Goal: Task Accomplishment & Management: Manage account settings

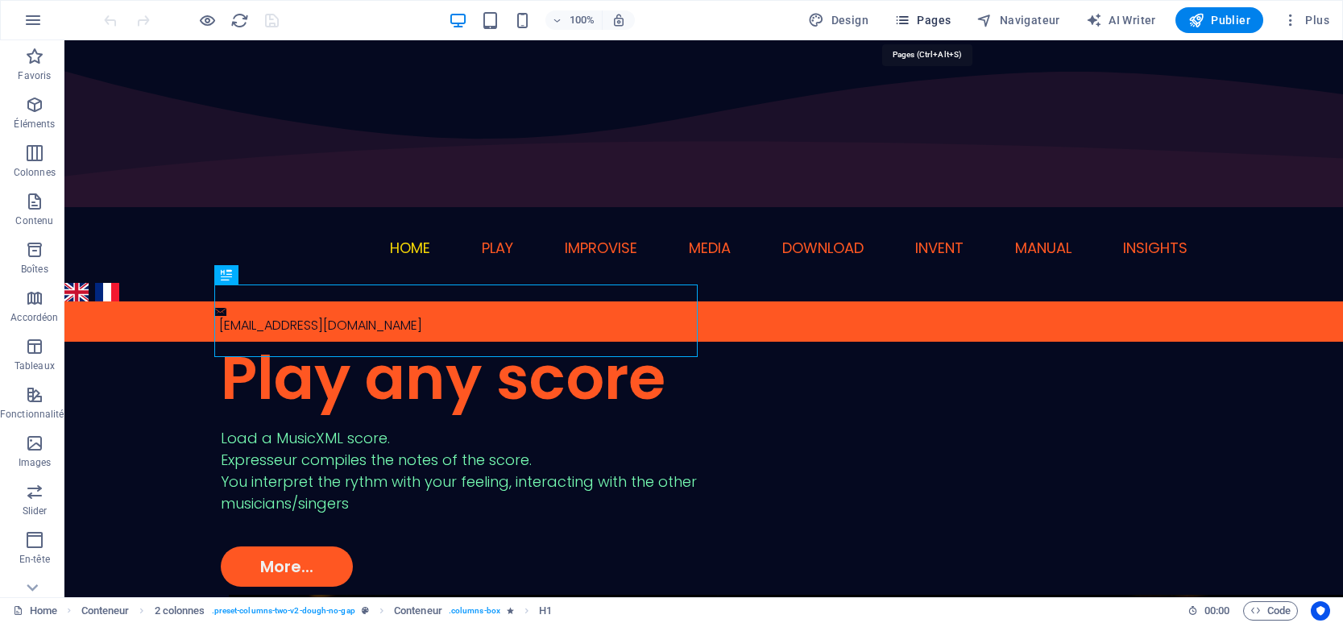
click at [910, 20] on icon "button" at bounding box center [902, 20] width 16 height 16
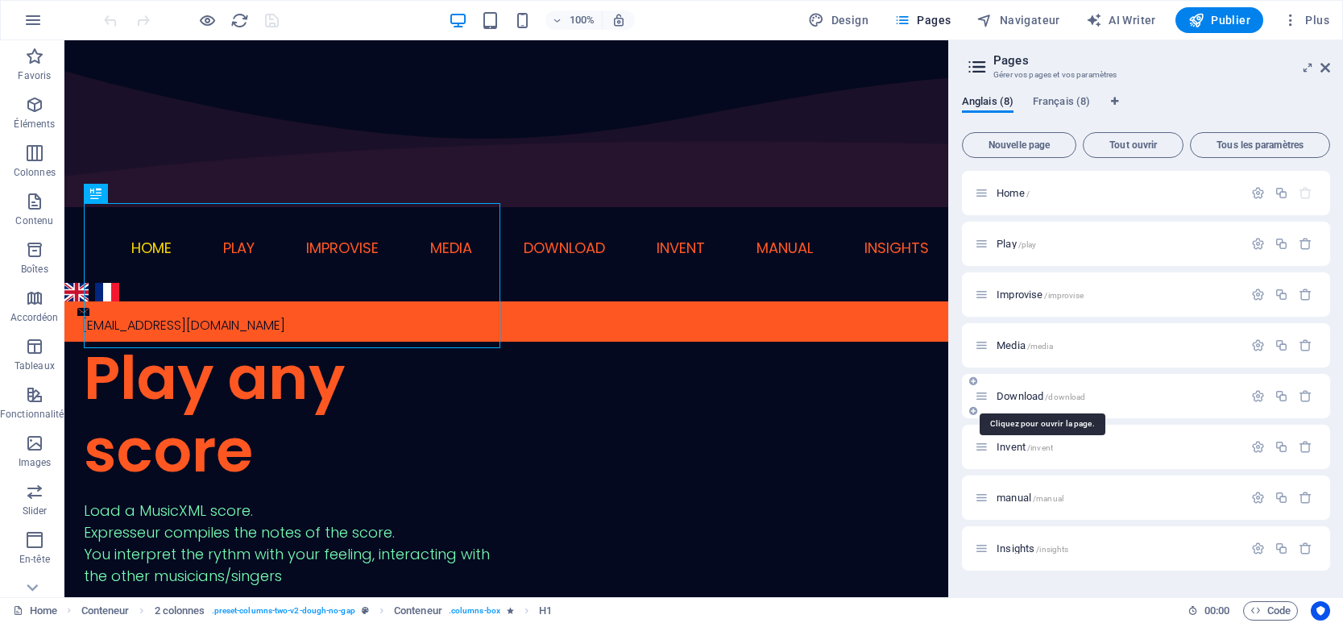
click at [1042, 392] on span "Download /download" at bounding box center [1040, 396] width 89 height 12
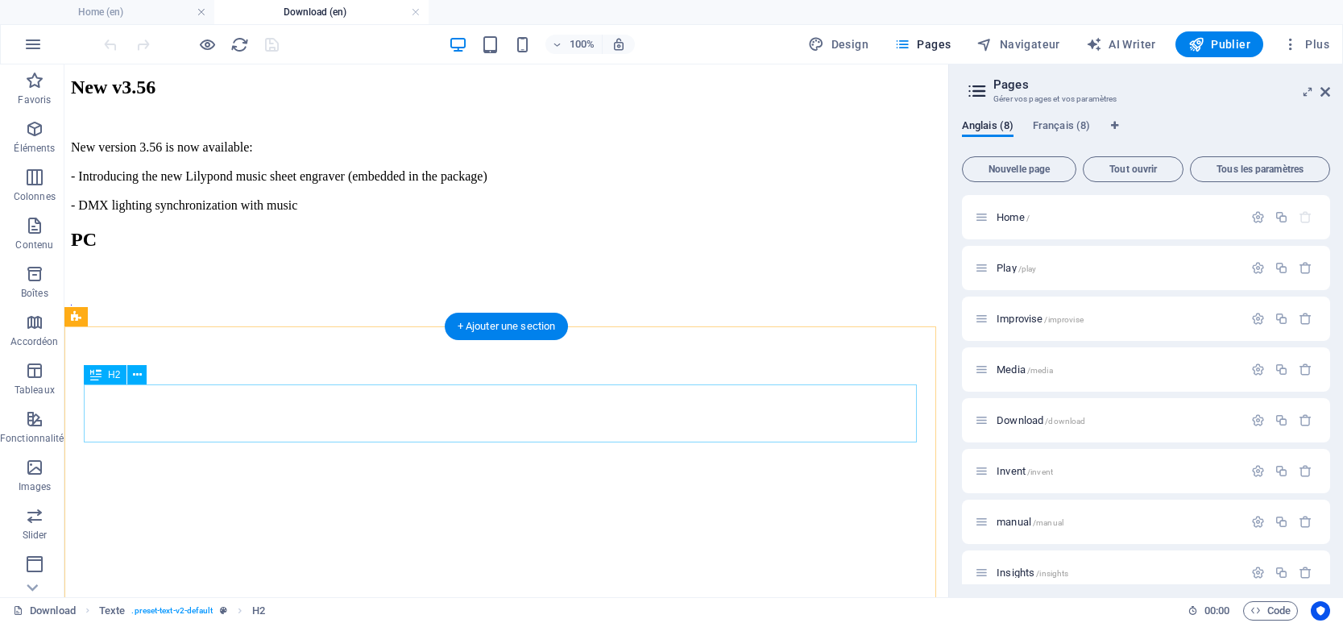
scroll to position [403, 0]
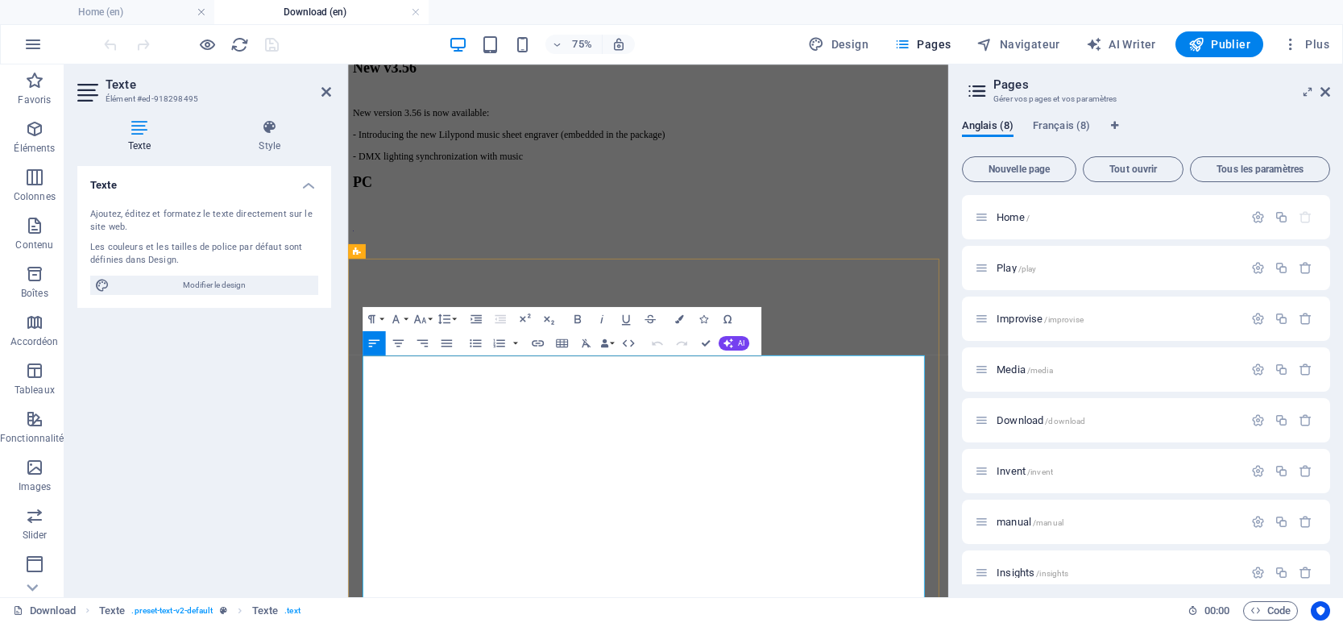
click at [537, 346] on icon "button" at bounding box center [538, 343] width 14 height 14
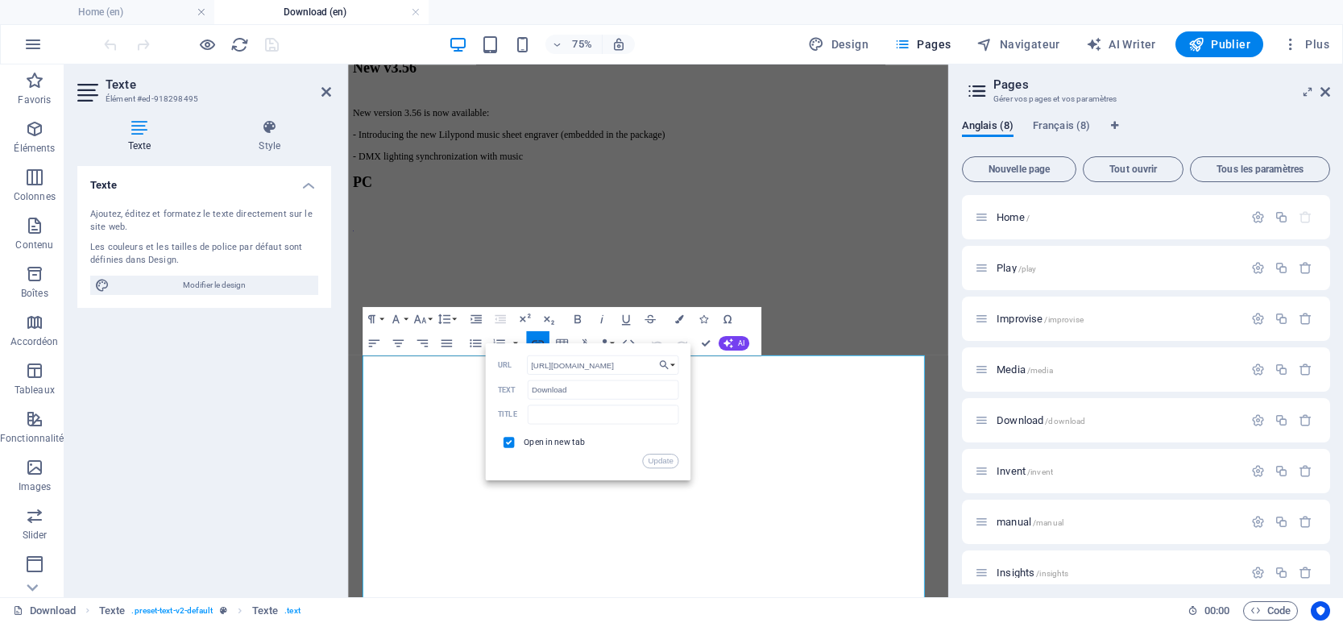
scroll to position [0, 60]
click at [627, 367] on input "https://www.expresseur.com/Expresseur.app.zip" at bounding box center [603, 364] width 152 height 19
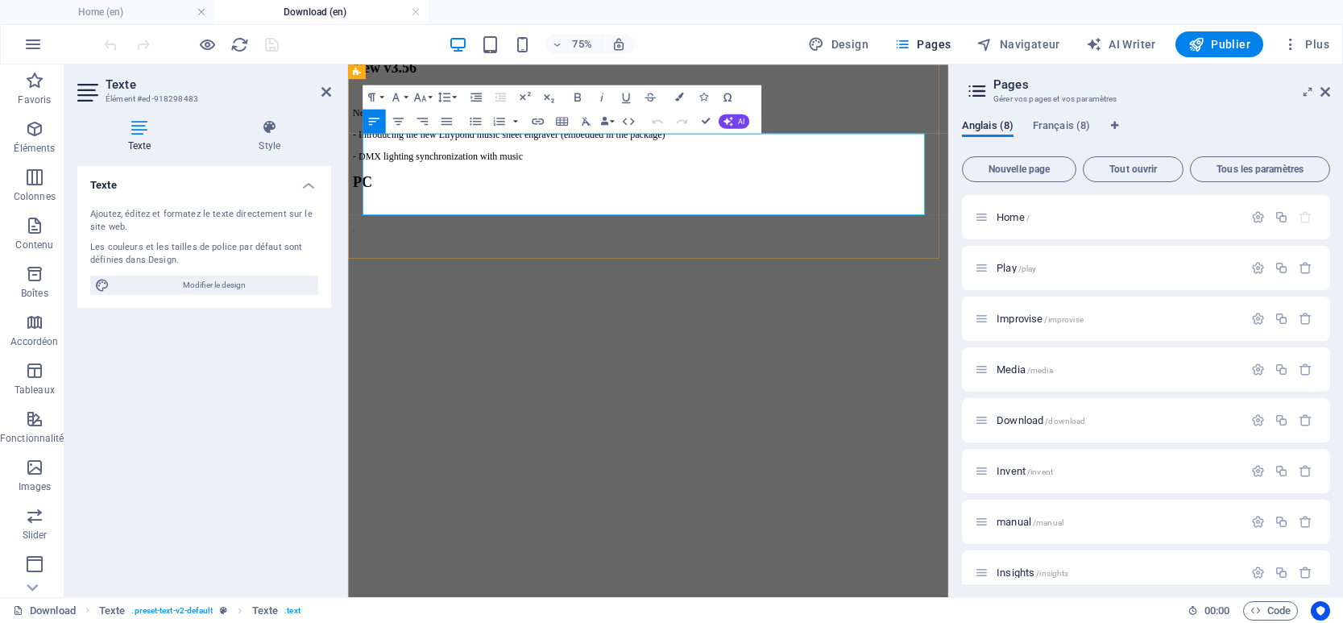
click at [533, 120] on icon "button" at bounding box center [538, 121] width 12 height 6
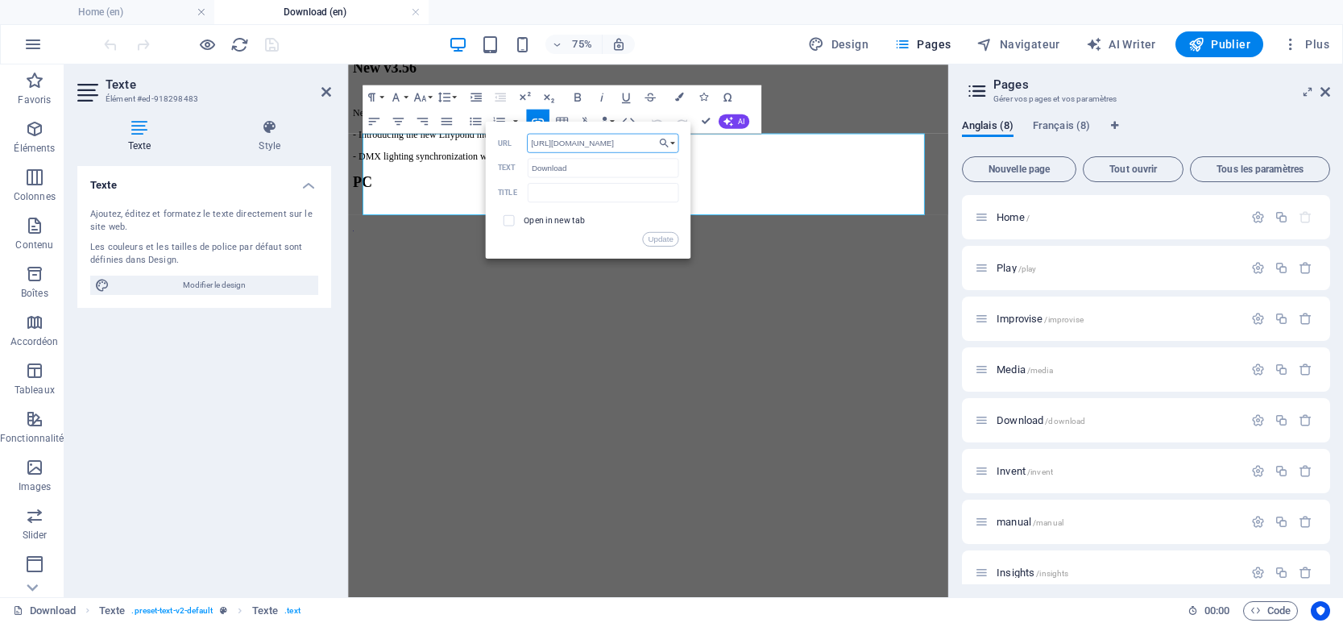
click at [640, 141] on input "https://www.expresseur.com/ExpresseurV3_56_setup.exe" at bounding box center [603, 143] width 152 height 19
drag, startPoint x: 1004, startPoint y: 86, endPoint x: 1124, endPoint y: 82, distance: 120.1
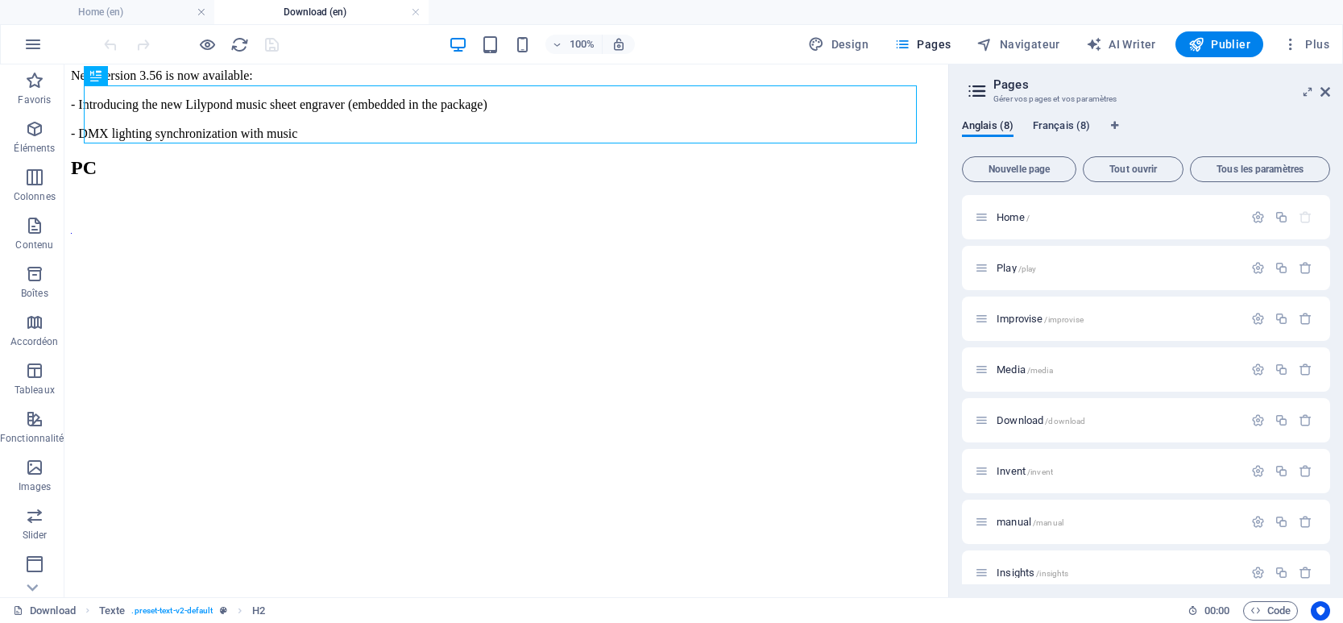
click at [1054, 122] on span "Français (8)" at bounding box center [1061, 127] width 57 height 23
click at [1019, 419] on span "Download /download" at bounding box center [1040, 420] width 89 height 12
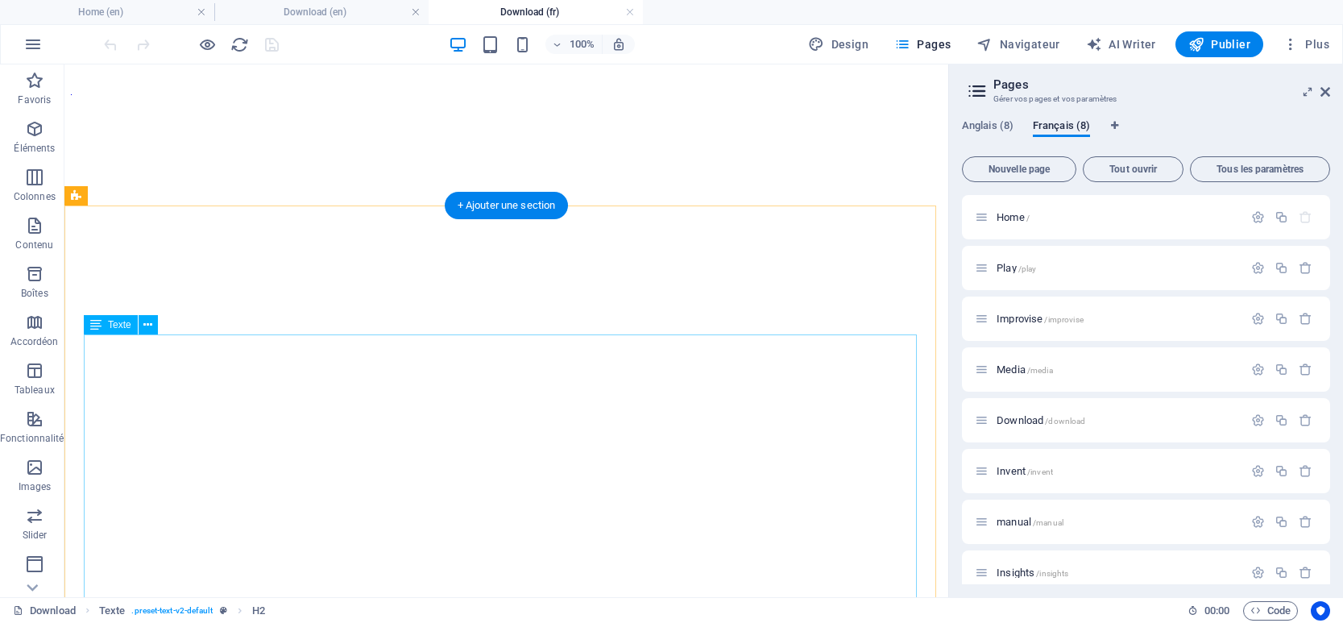
scroll to position [564, 0]
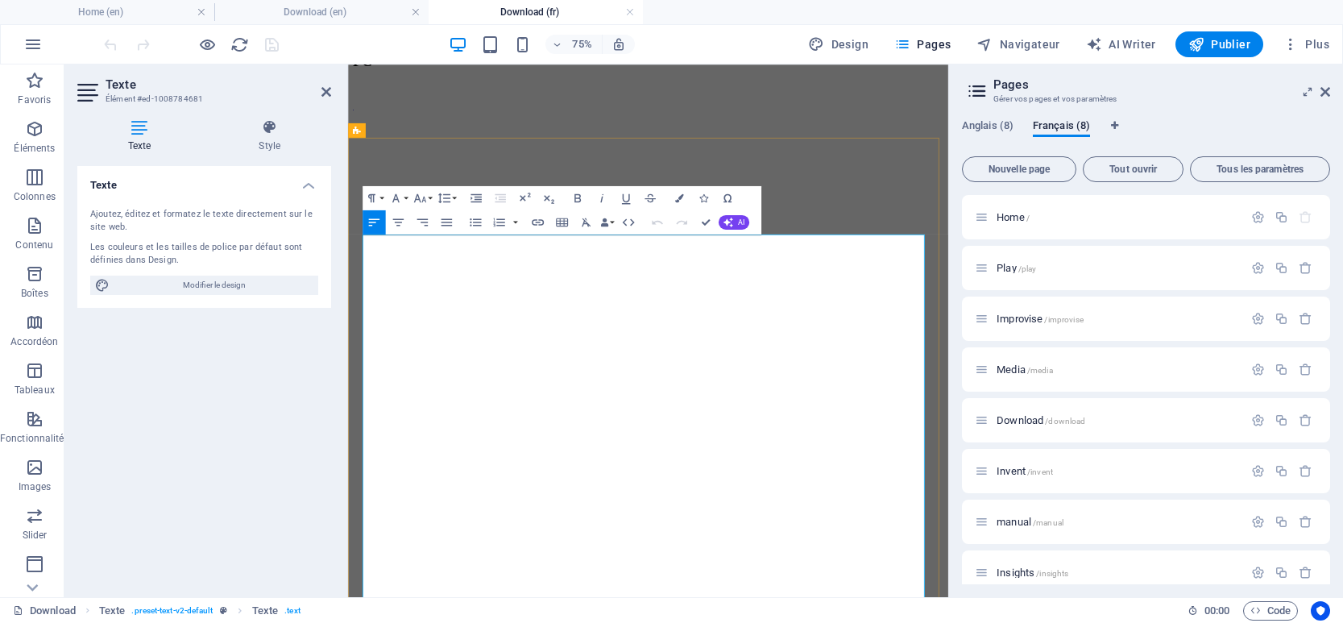
click at [537, 219] on icon "button" at bounding box center [538, 222] width 14 height 14
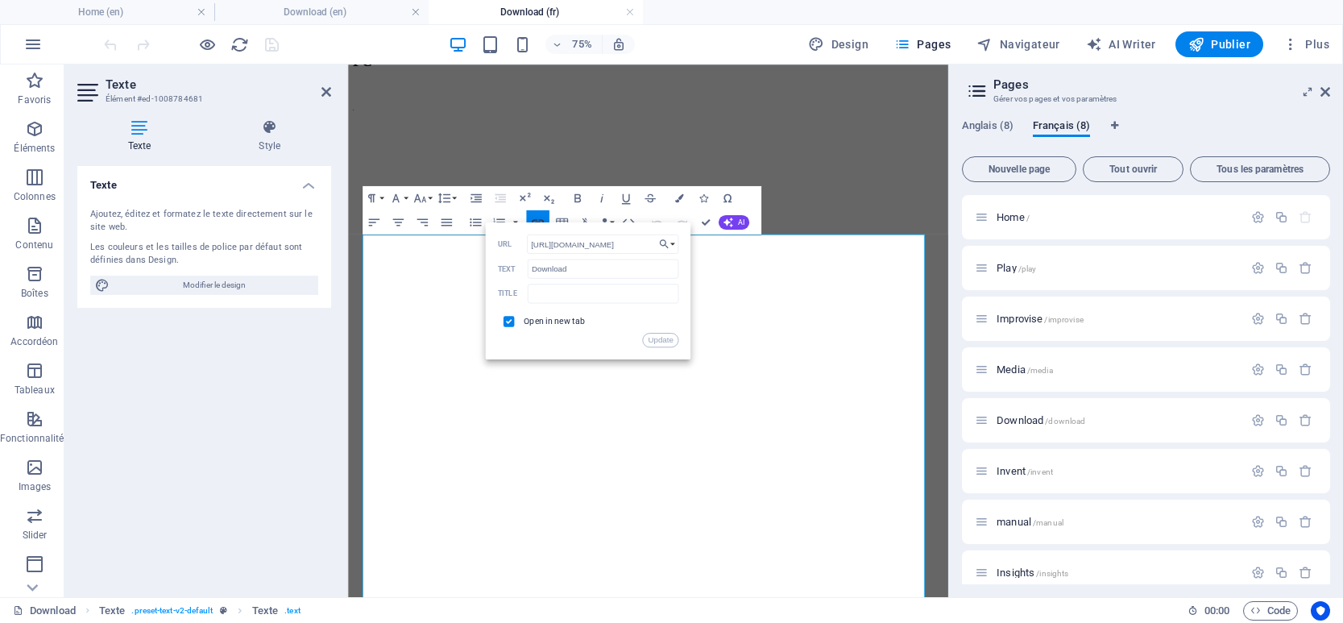
scroll to position [0, 60]
click at [605, 244] on input "https://www.expresseur.com/Expresseur.app.zip" at bounding box center [603, 243] width 152 height 19
drag, startPoint x: 950, startPoint y: 230, endPoint x: 1085, endPoint y: 188, distance: 141.4
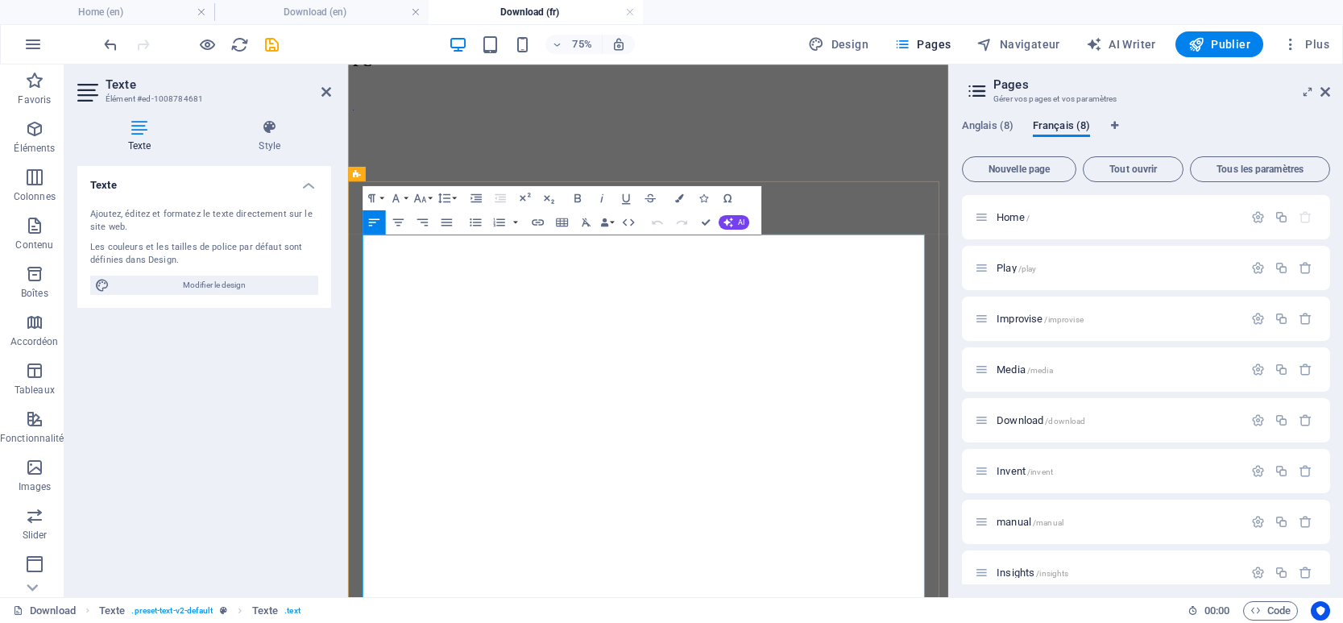
click at [540, 225] on icon "button" at bounding box center [538, 222] width 14 height 14
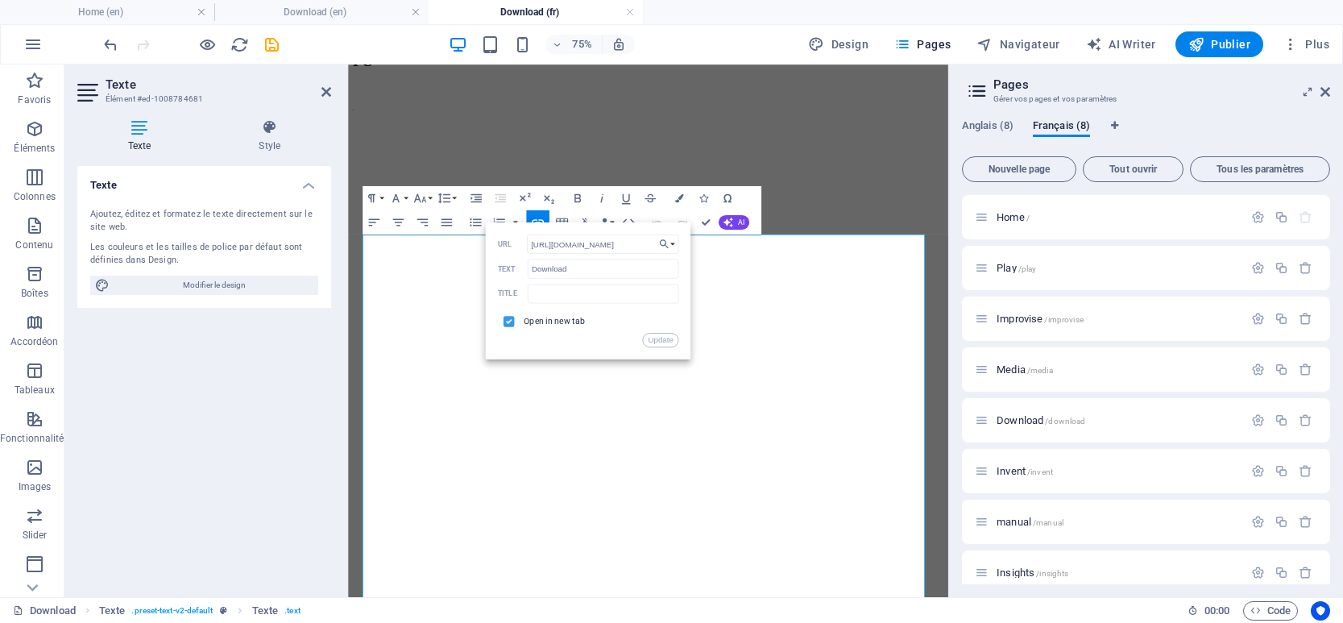
click at [508, 319] on input "checkbox" at bounding box center [507, 319] width 11 height 11
checkbox input "false"
click at [654, 341] on button "Update" at bounding box center [661, 340] width 36 height 14
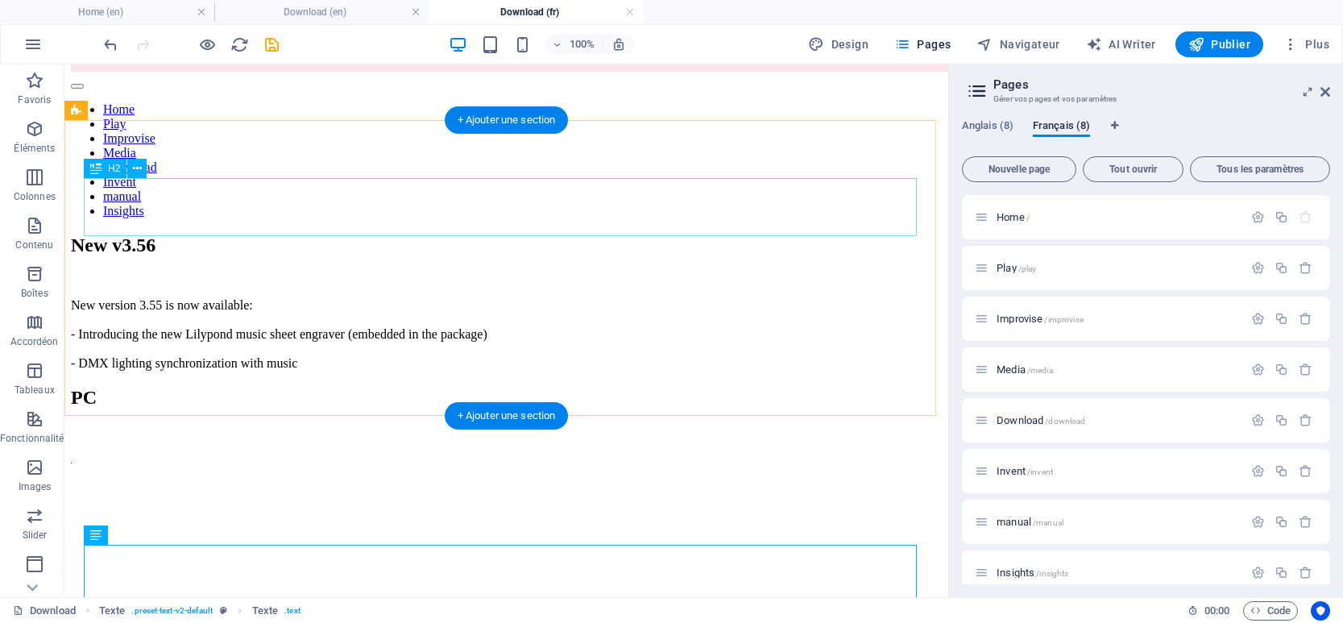
scroll to position [161, 0]
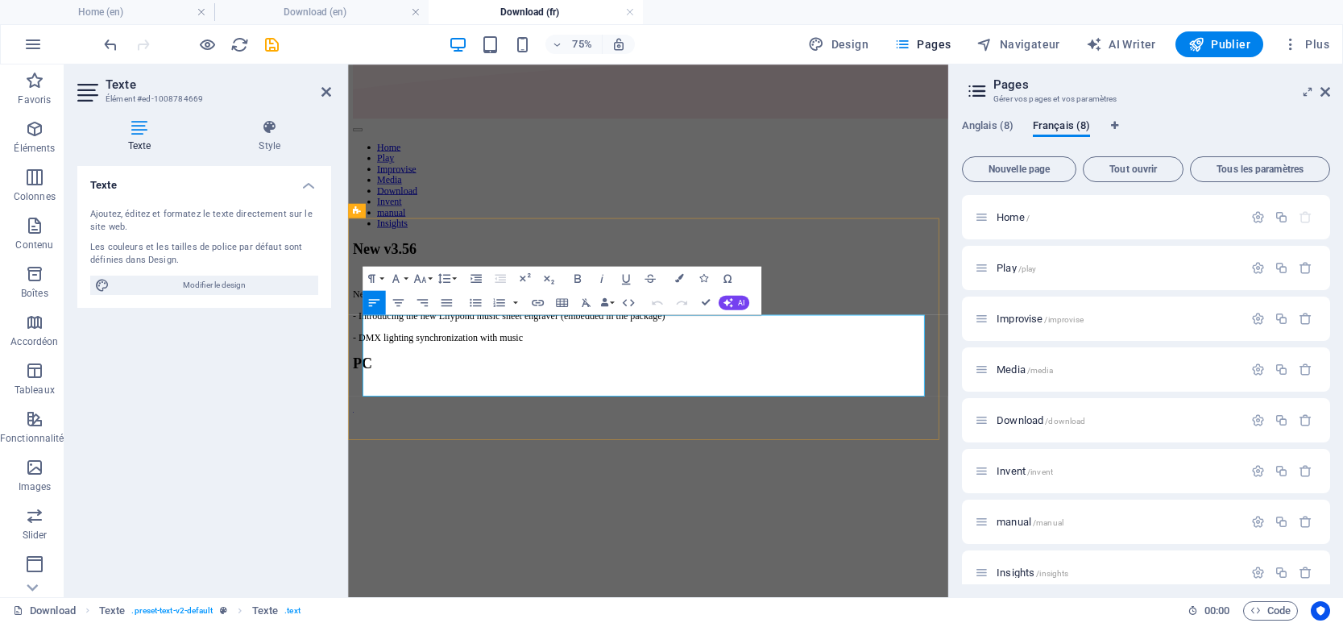
click at [540, 300] on icon "button" at bounding box center [538, 303] width 12 height 6
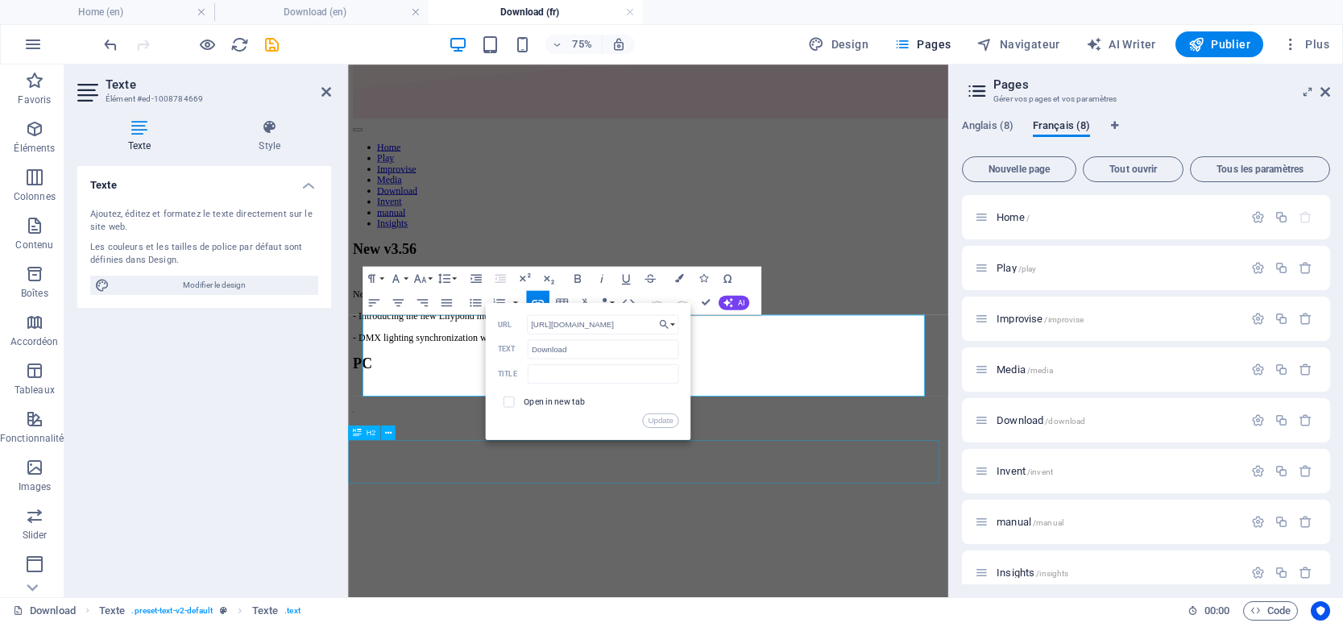
scroll to position [0, 0]
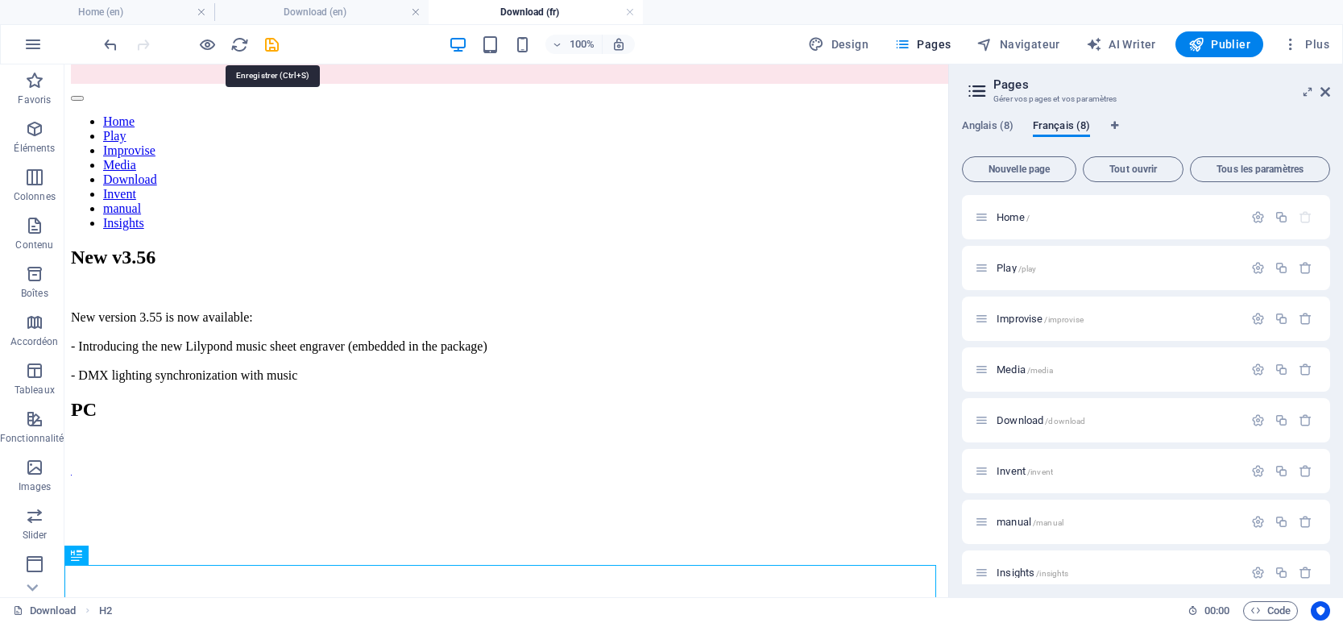
click at [275, 48] on icon "save" at bounding box center [272, 44] width 19 height 19
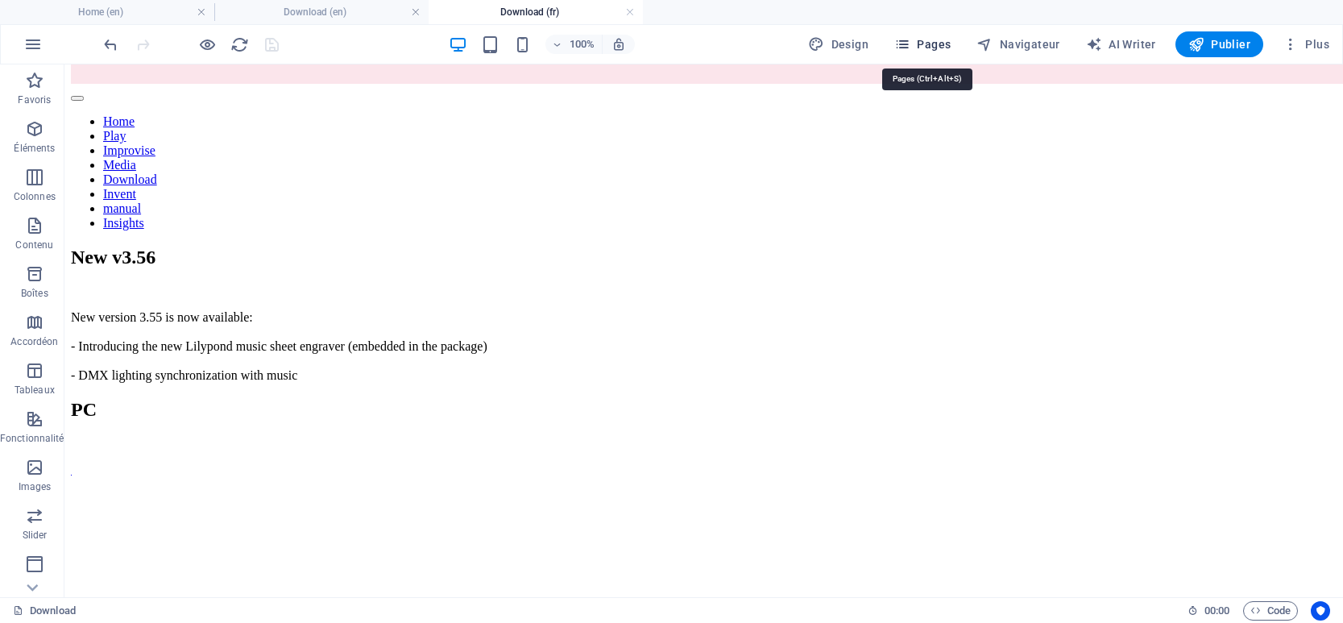
click at [933, 44] on span "Pages" at bounding box center [922, 44] width 56 height 16
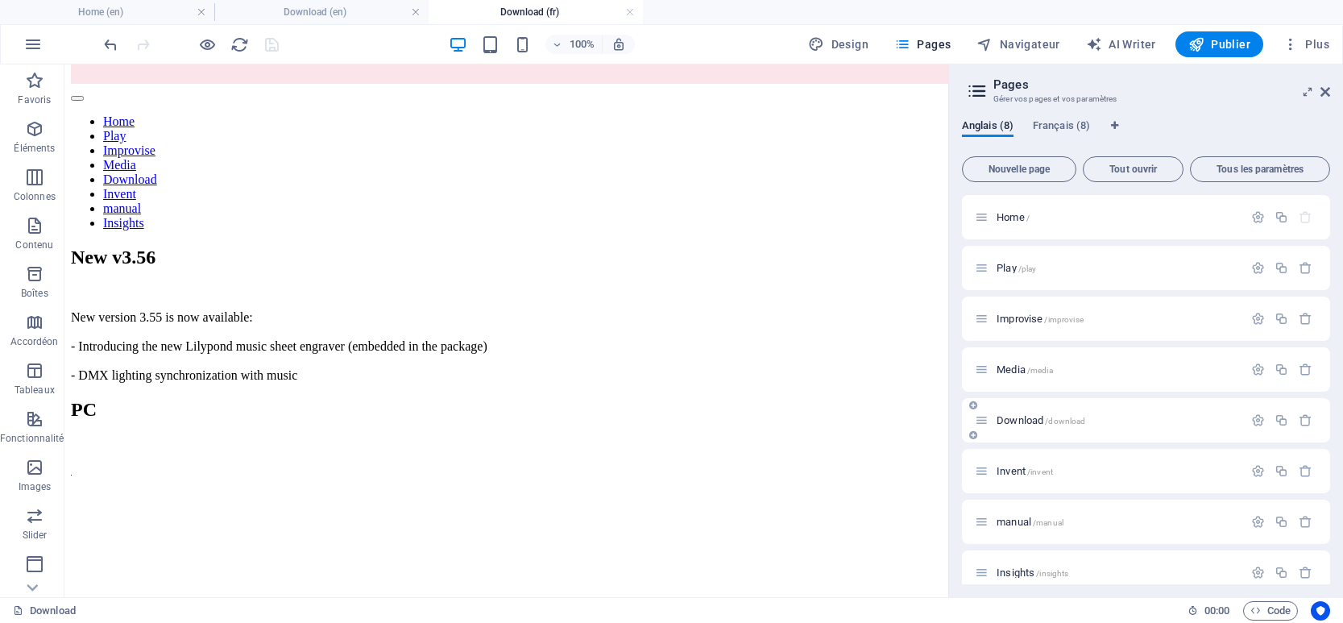
click at [1016, 416] on span "Download /download" at bounding box center [1040, 420] width 89 height 12
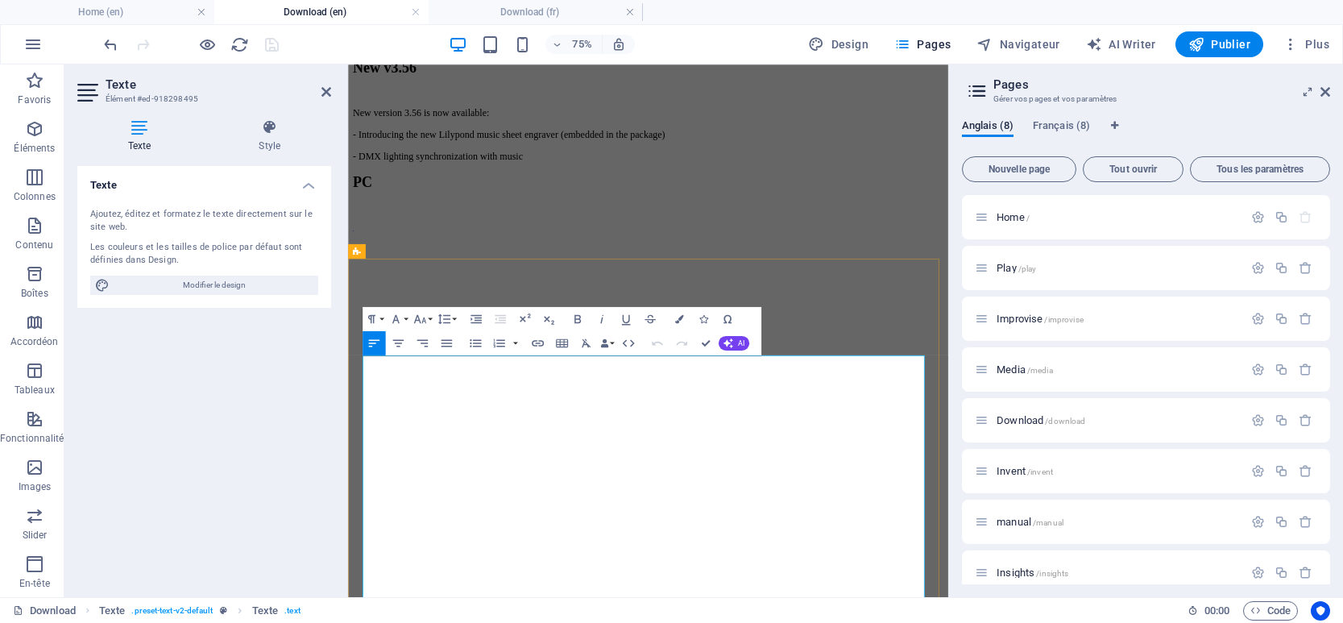
click at [538, 344] on icon "button" at bounding box center [538, 343] width 14 height 14
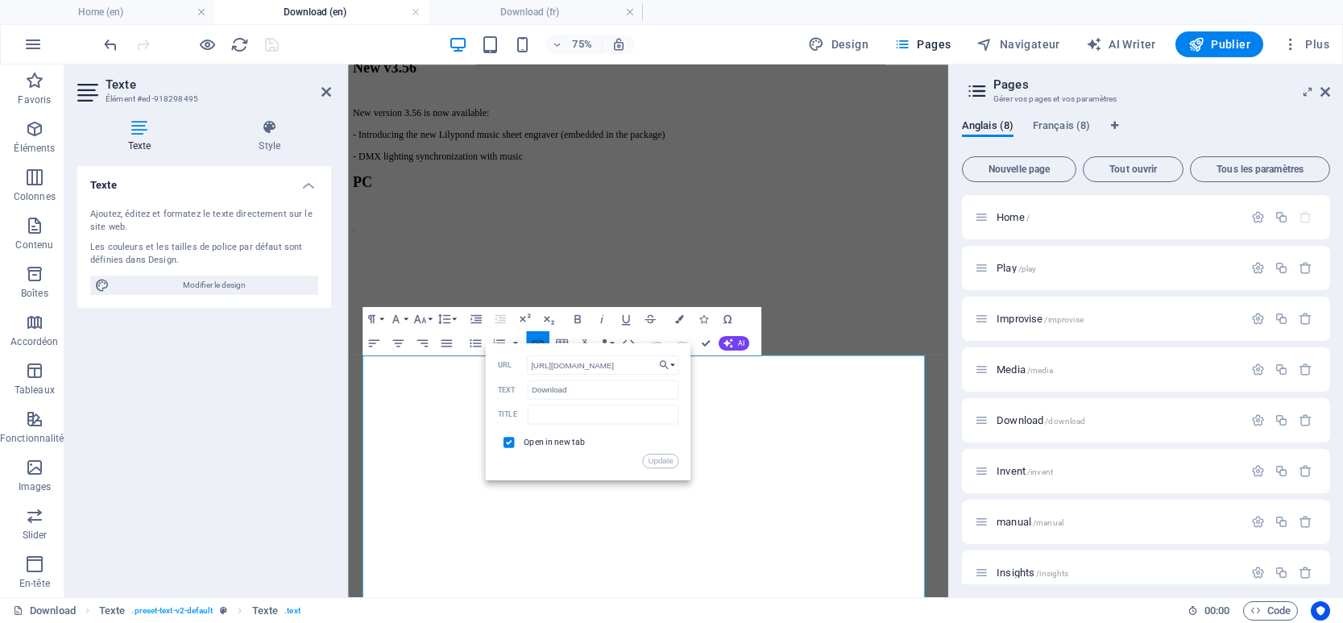
scroll to position [0, 60]
click at [507, 441] on input "checkbox" at bounding box center [507, 440] width 11 height 11
checkbox input "false"
click at [658, 461] on button "Update" at bounding box center [661, 460] width 36 height 14
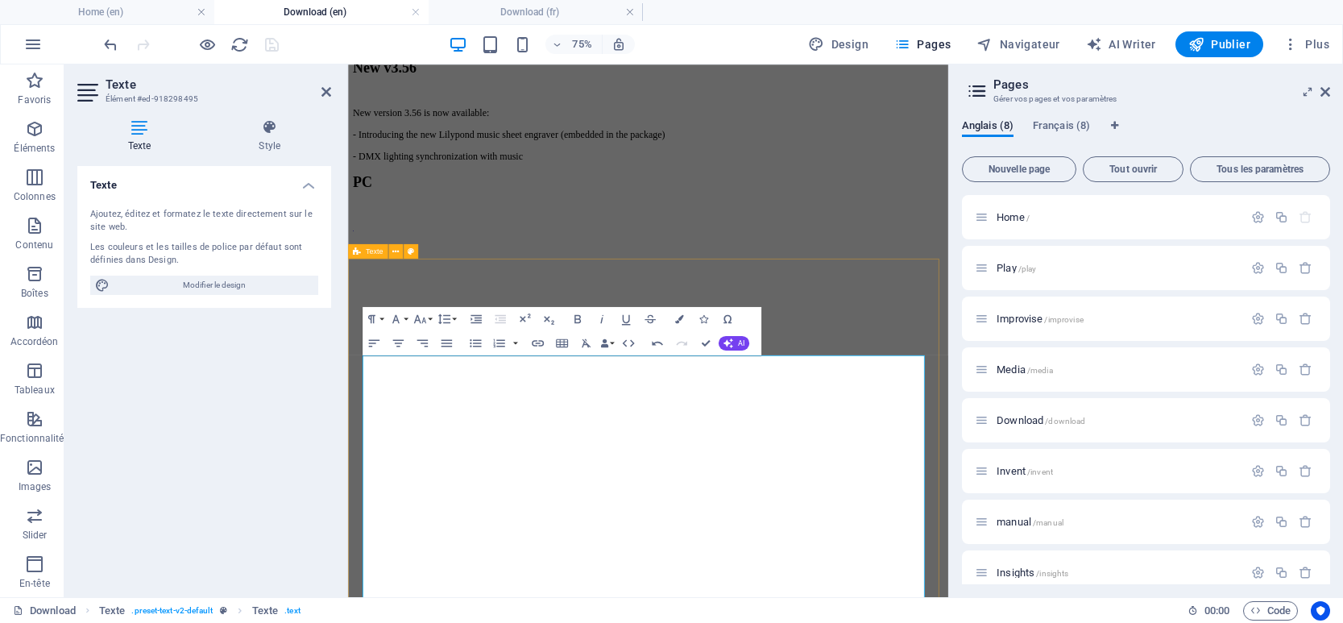
drag, startPoint x: 840, startPoint y: 362, endPoint x: 997, endPoint y: 288, distance: 173.7
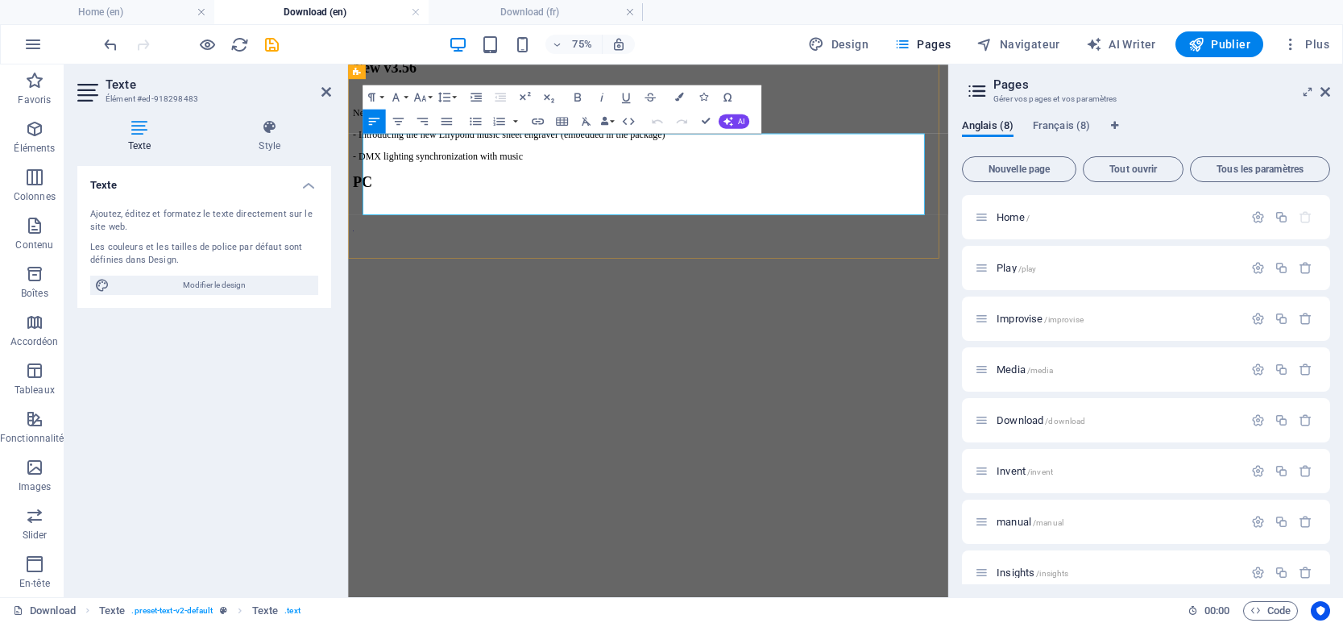
click at [540, 124] on icon "button" at bounding box center [538, 121] width 12 height 6
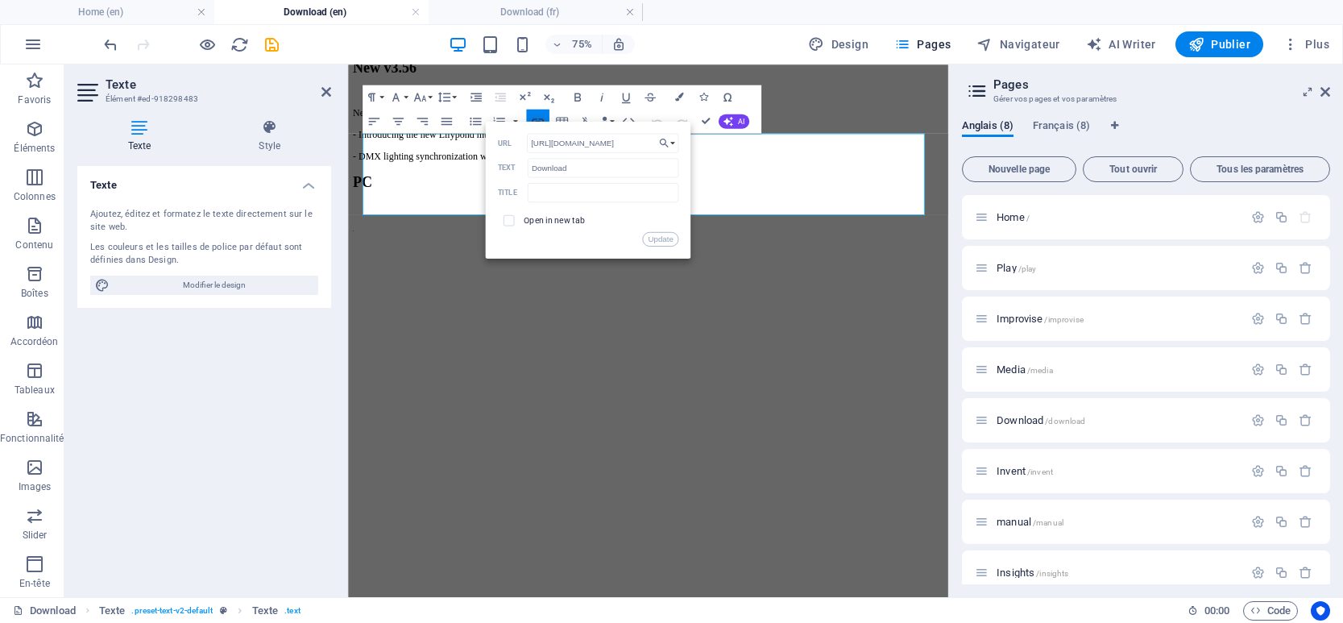
scroll to position [0, 105]
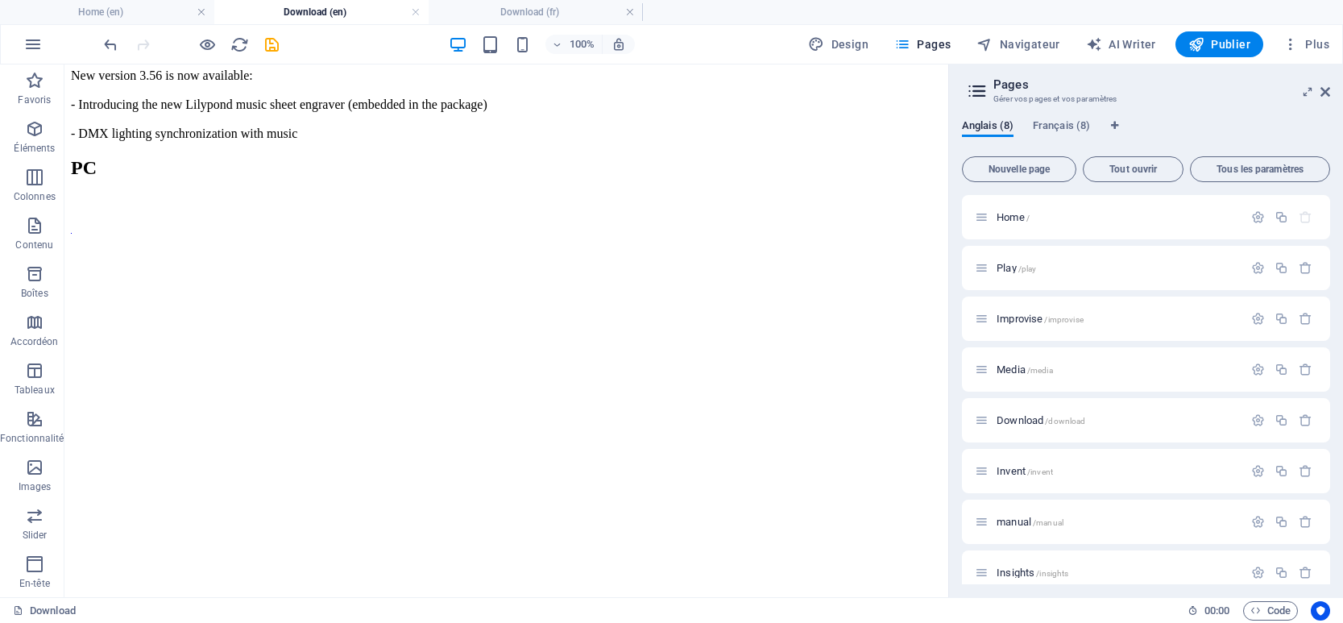
click at [271, 45] on icon "save" at bounding box center [272, 44] width 19 height 19
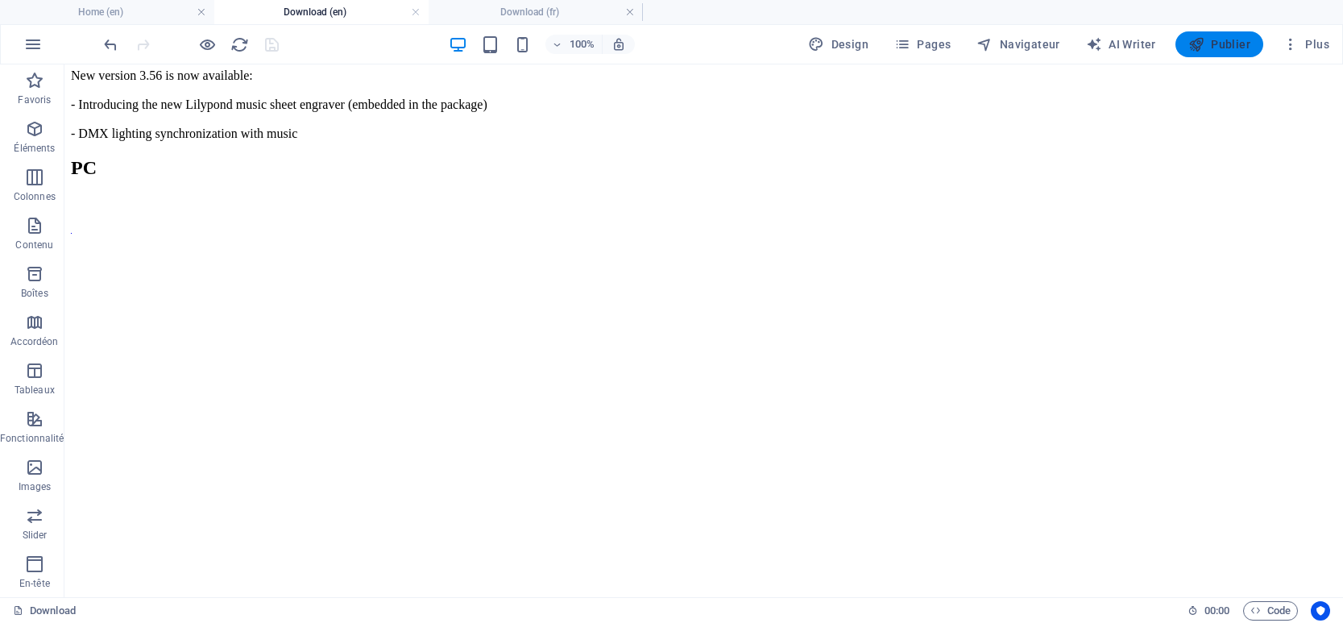
click at [1213, 39] on span "Publier" at bounding box center [1219, 44] width 62 height 16
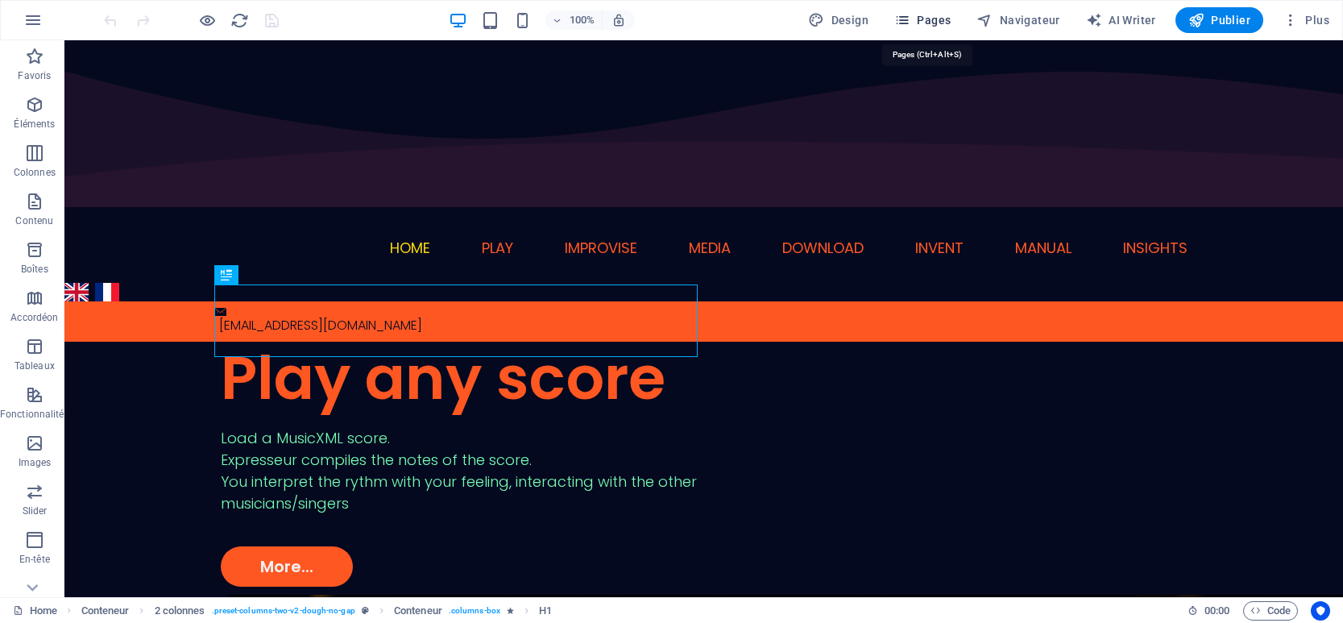
click at [918, 25] on span "Pages" at bounding box center [922, 20] width 56 height 16
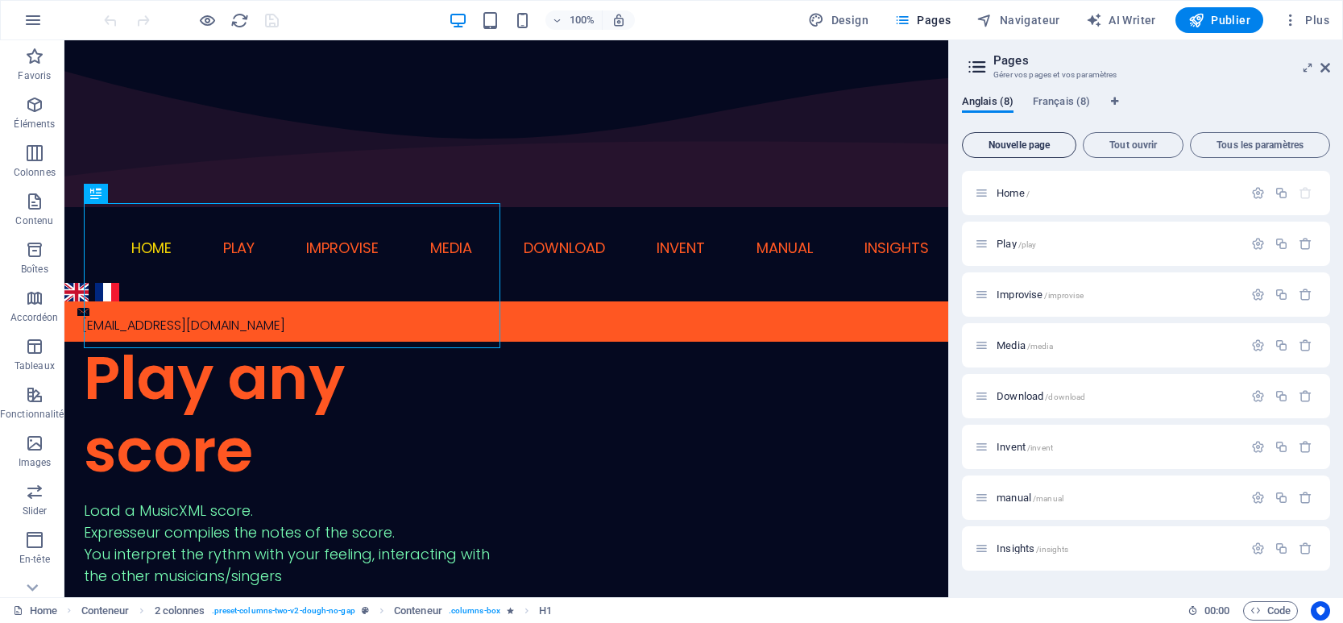
click at [1011, 143] on span "Nouvelle page" at bounding box center [1019, 145] width 100 height 10
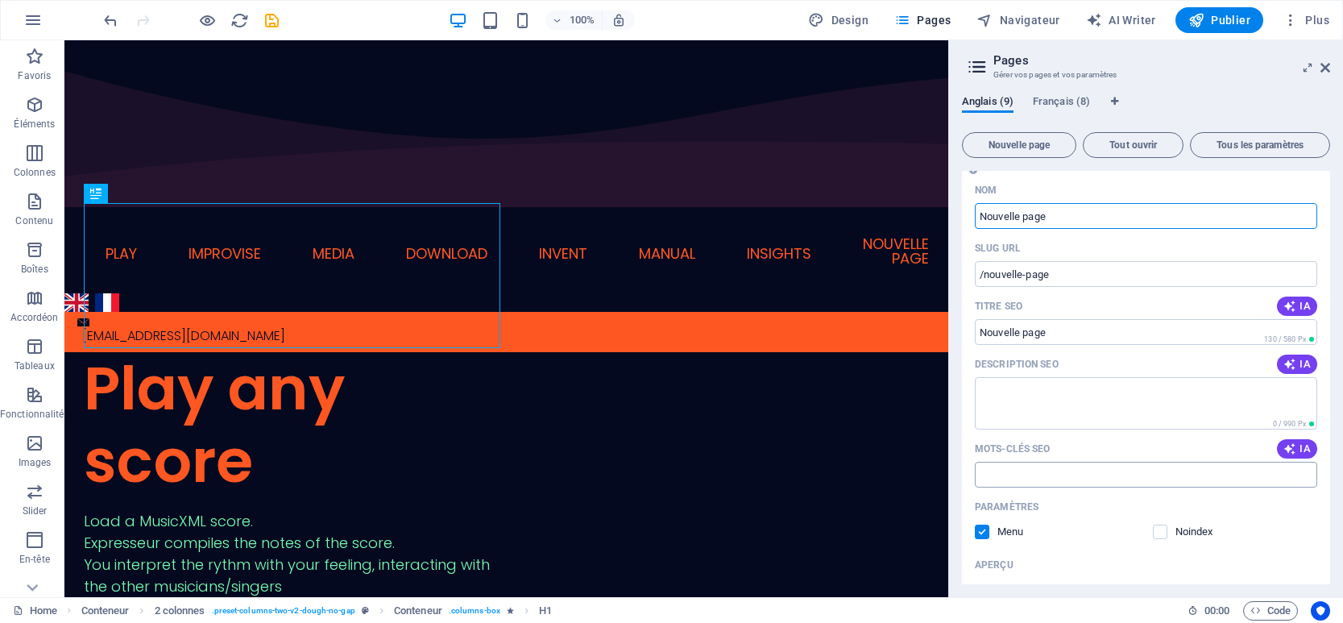
scroll to position [524, 0]
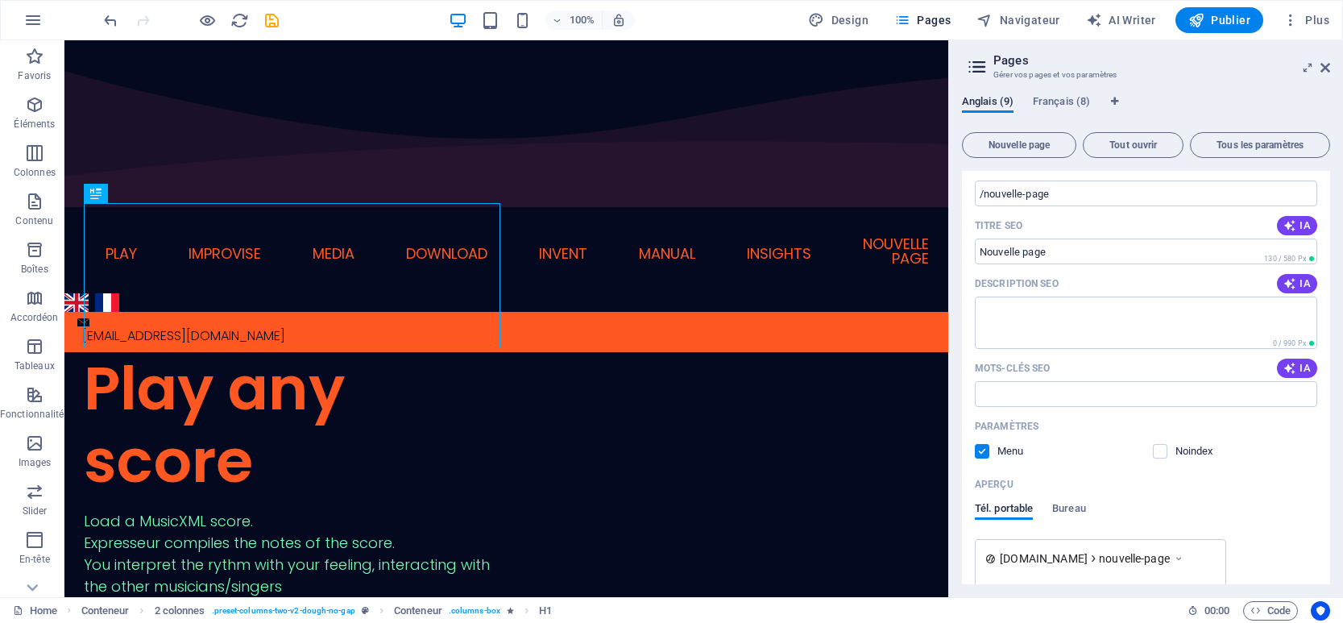
click at [980, 449] on label at bounding box center [982, 451] width 14 height 14
click at [0, 0] on input "checkbox" at bounding box center [0, 0] width 0 height 0
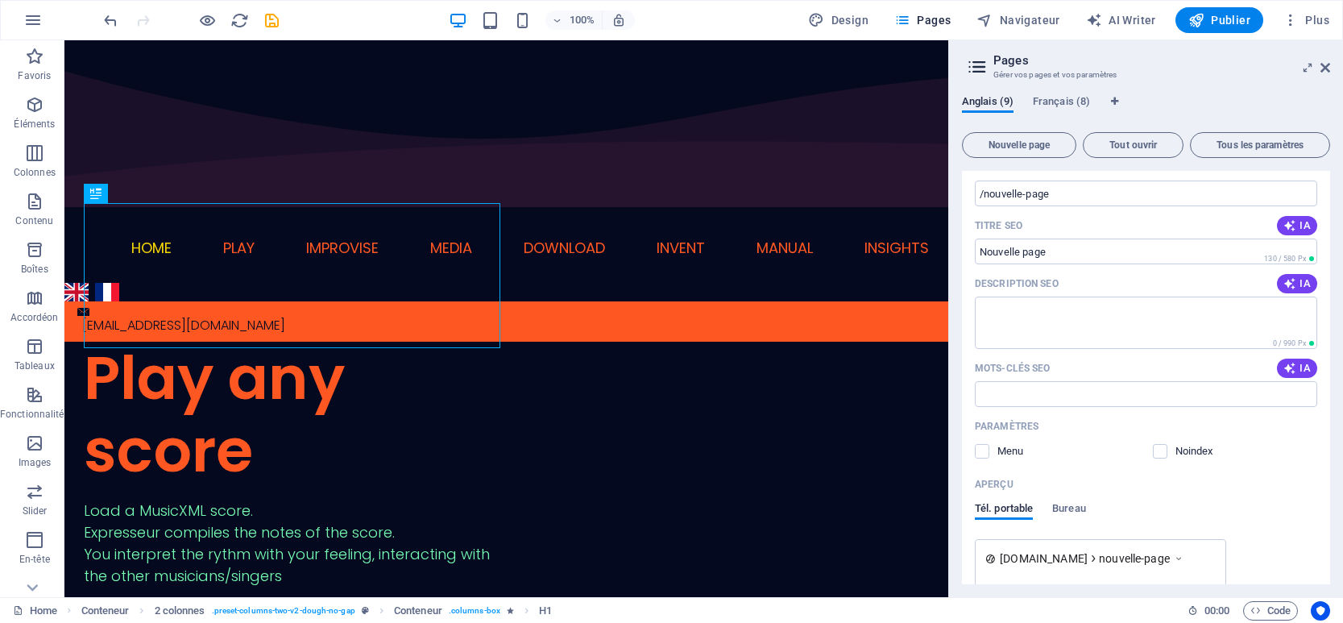
scroll to position [605, 0]
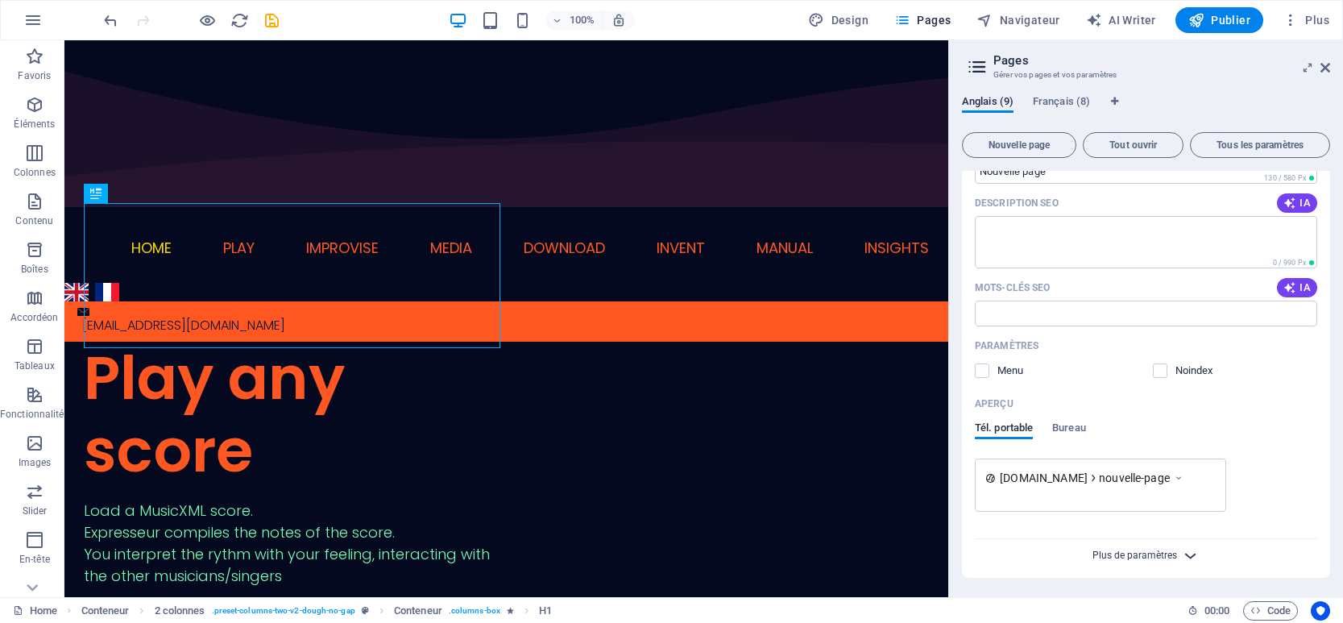
click at [1137, 554] on span "Plus de paramètres" at bounding box center [1134, 554] width 85 height 11
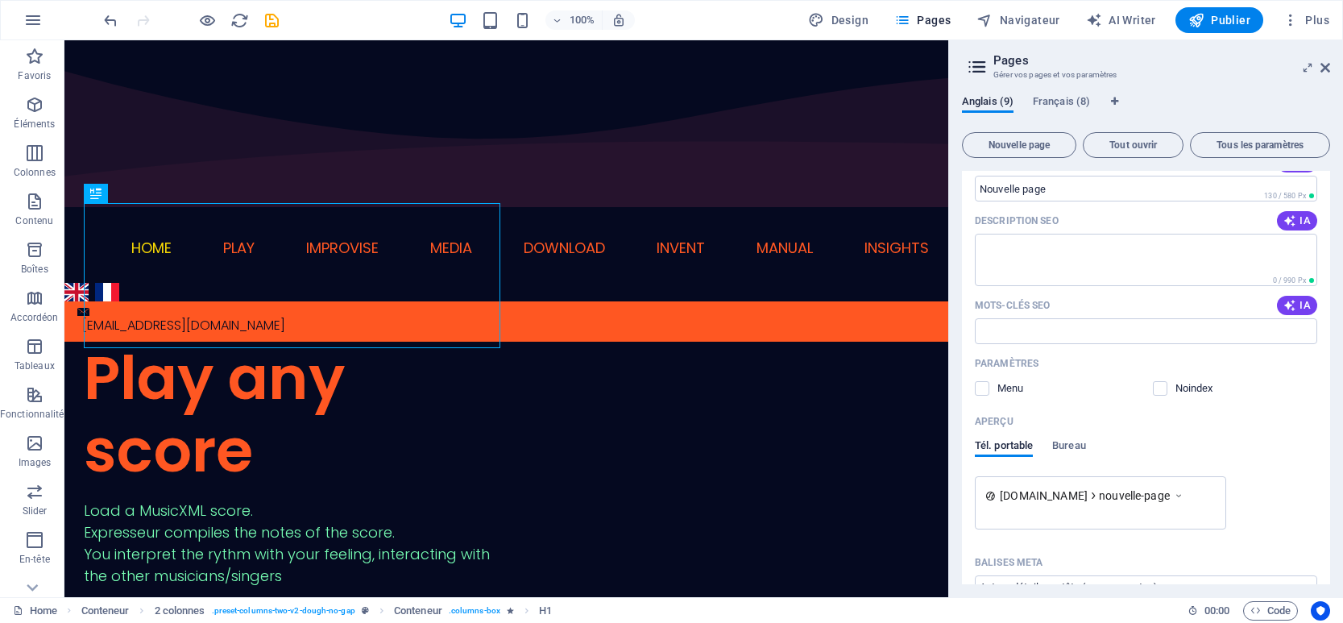
scroll to position [610, 0]
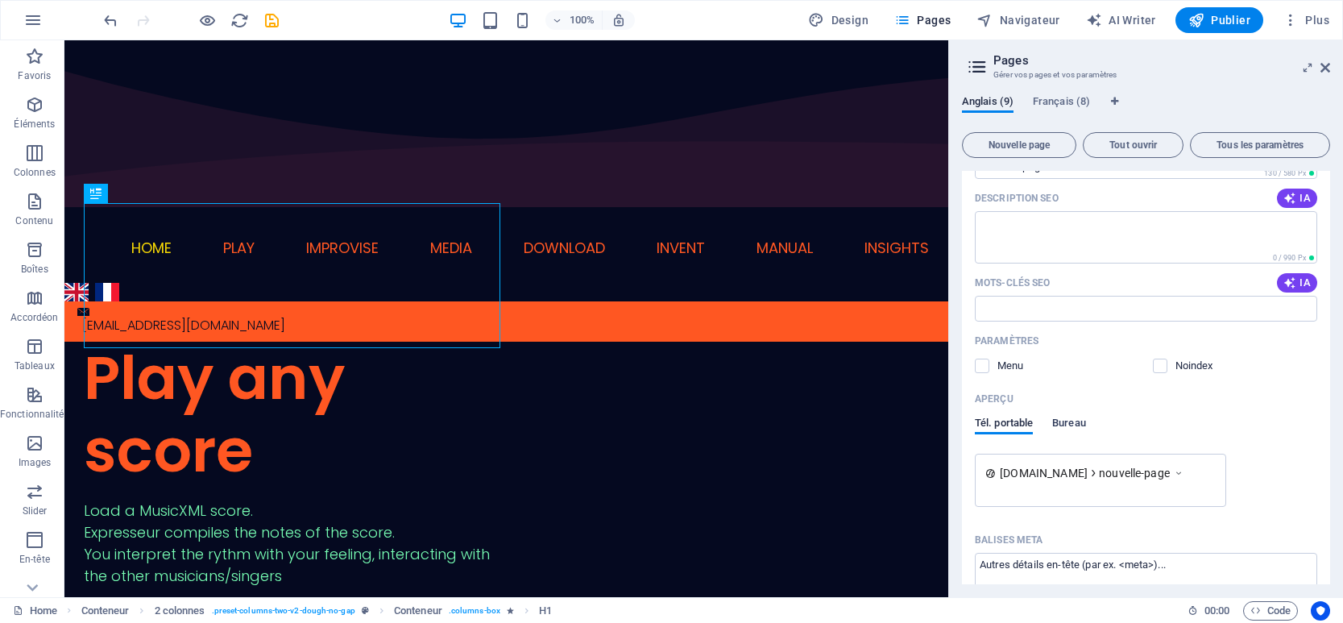
click at [1074, 425] on span "Bureau" at bounding box center [1069, 424] width 34 height 23
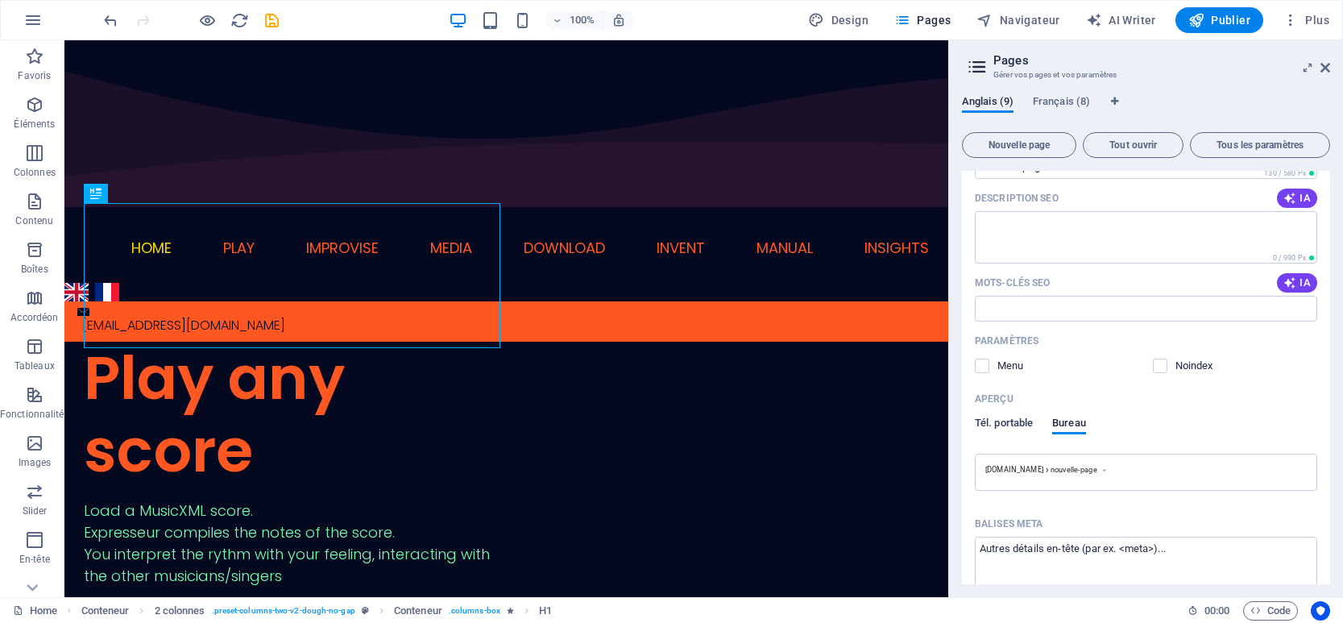
click at [1017, 424] on span "Tél. portable" at bounding box center [1004, 424] width 58 height 23
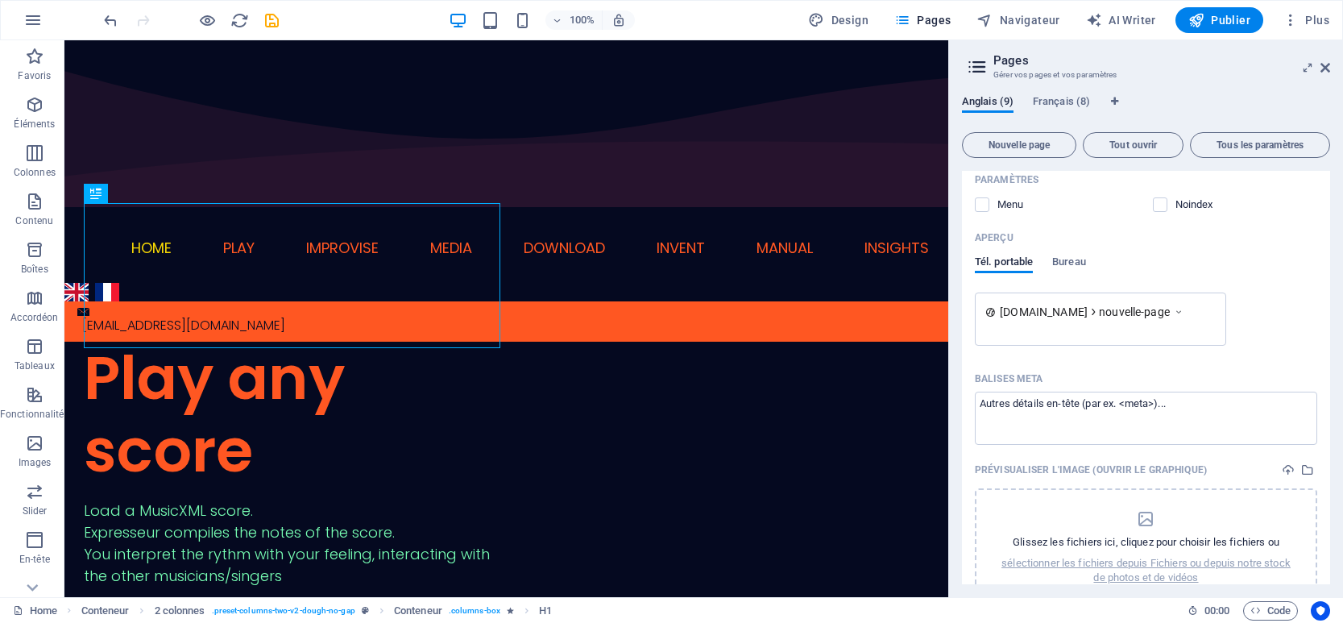
scroll to position [851, 0]
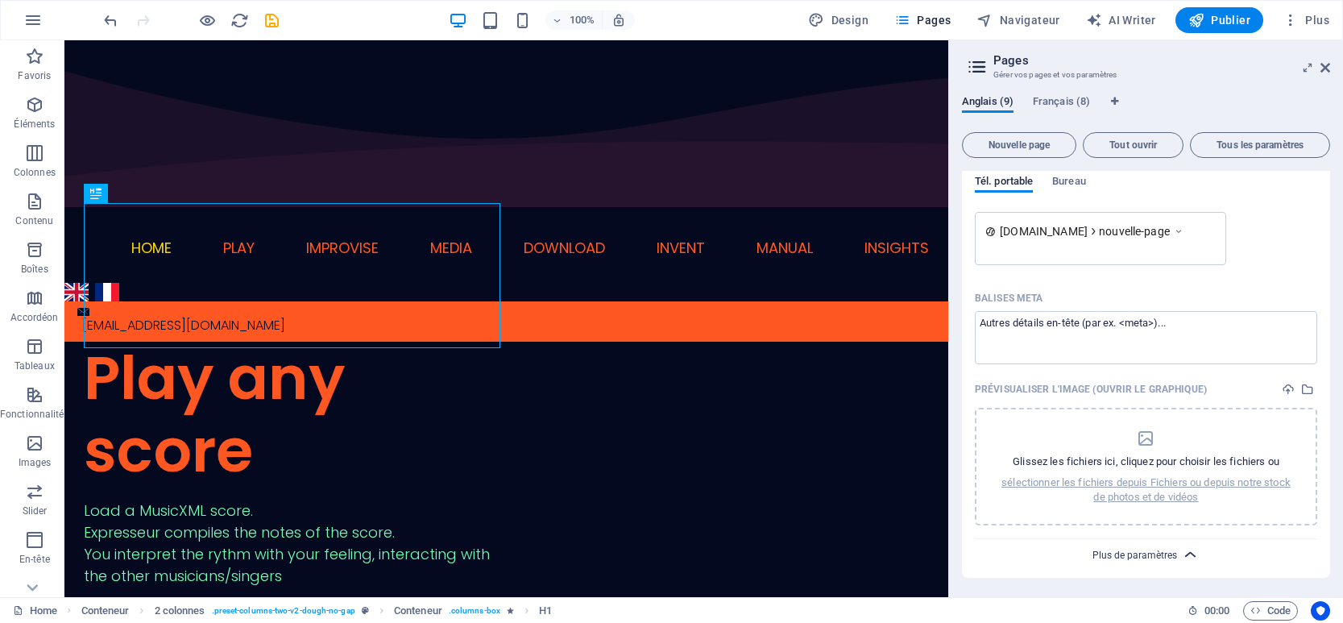
click at [1153, 557] on span "Plus de paramètres" at bounding box center [1134, 554] width 85 height 11
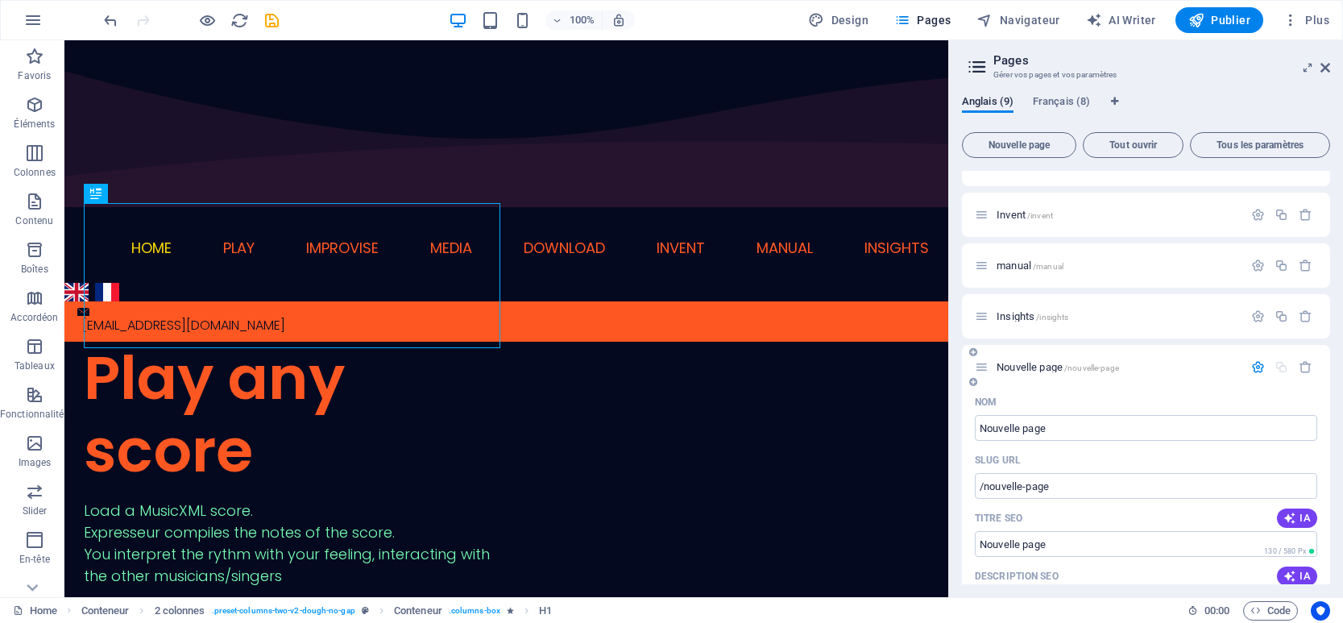
scroll to position [202, 0]
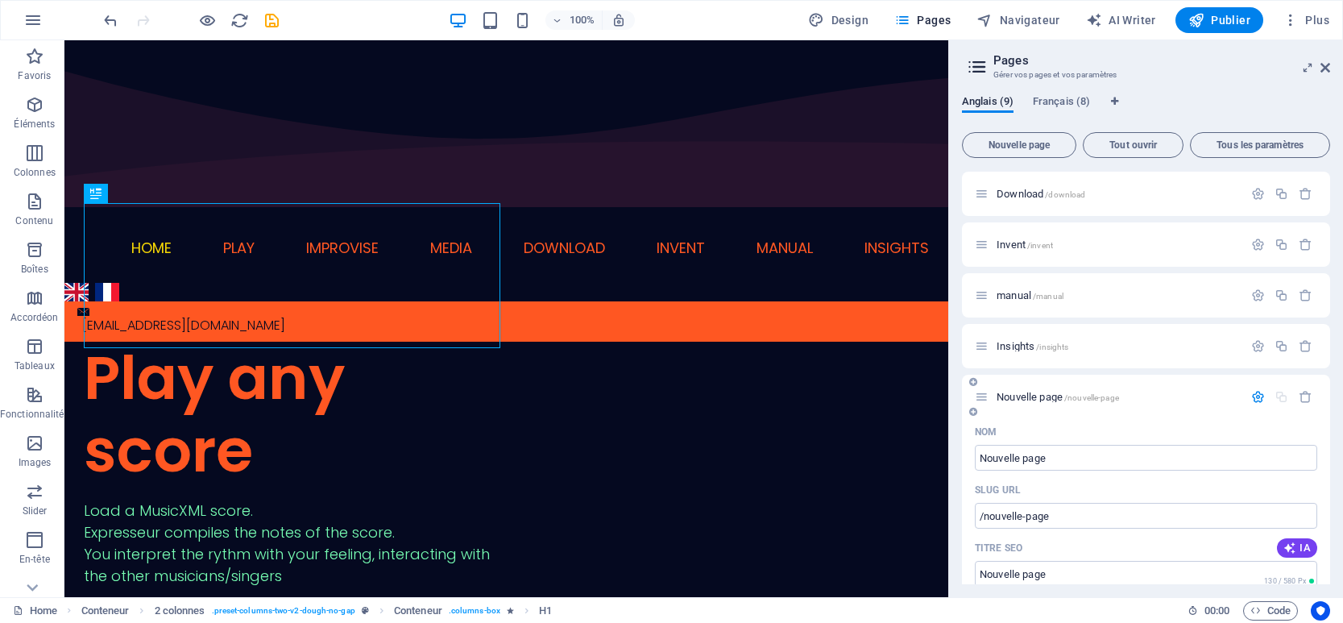
click at [1255, 400] on icon "button" at bounding box center [1258, 397] width 14 height 14
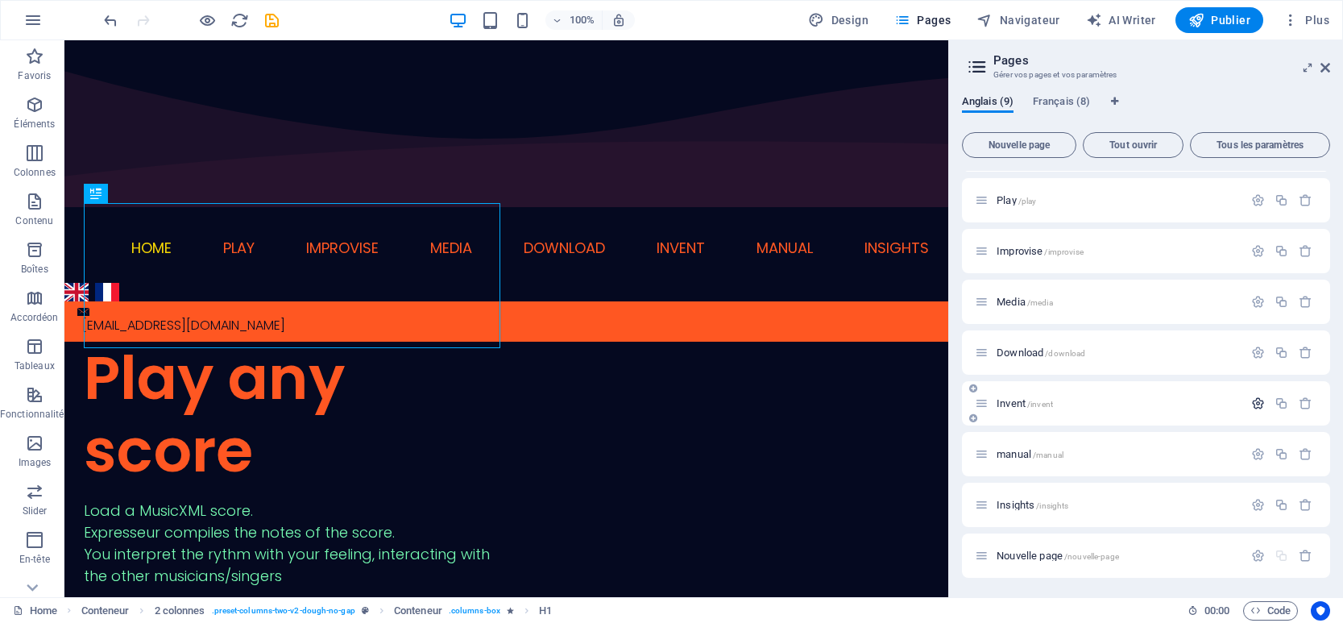
scroll to position [43, 0]
click at [1127, 556] on p "Nouvelle page /nouvelle-page" at bounding box center [1117, 555] width 242 height 10
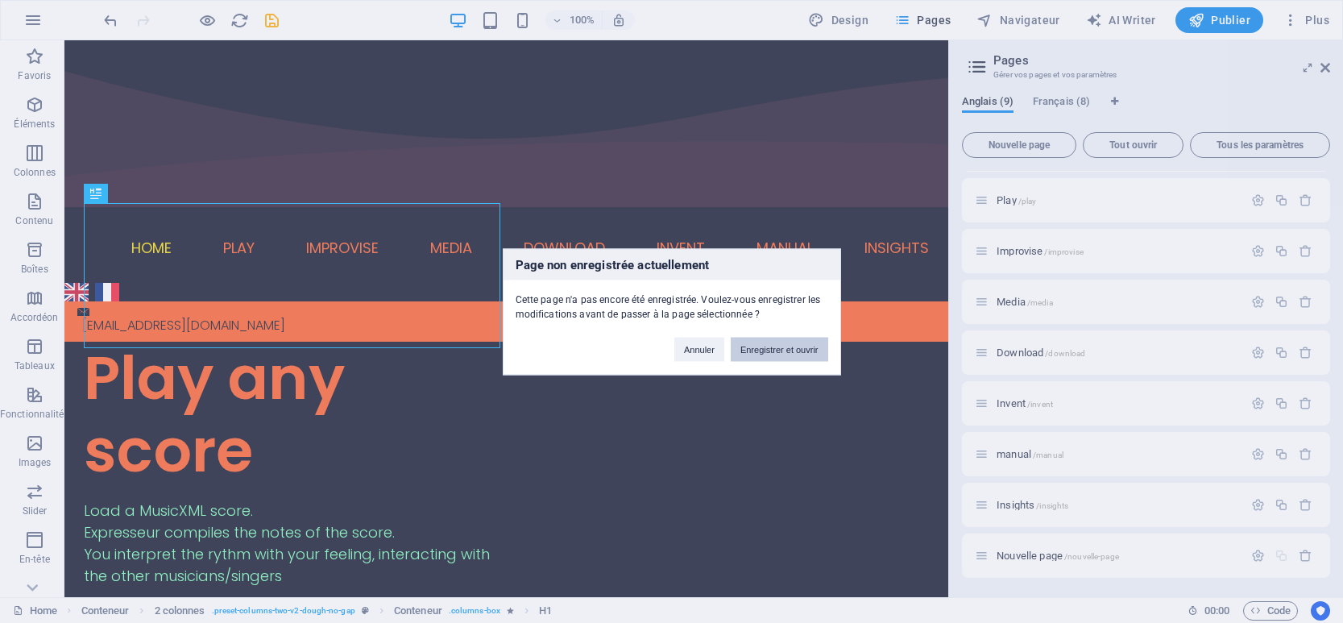
drag, startPoint x: 775, startPoint y: 352, endPoint x: 712, endPoint y: 311, distance: 75.1
click at [775, 352] on button "Enregistrer et ouvrir" at bounding box center [779, 349] width 97 height 24
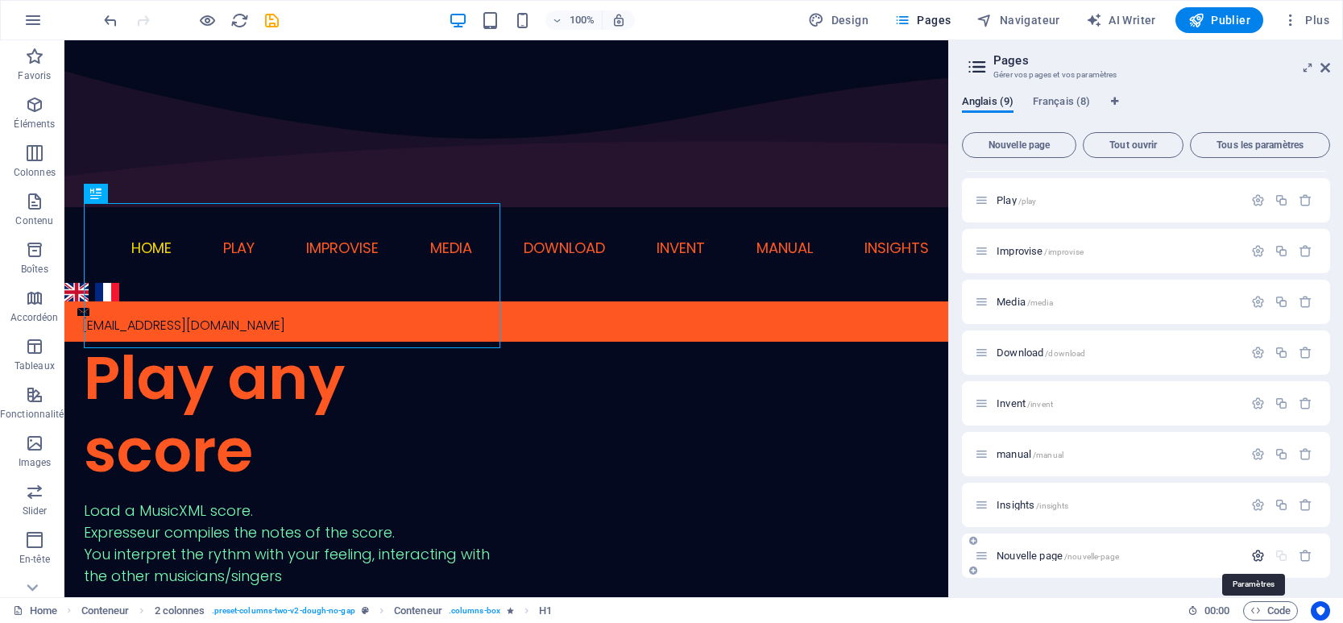
click at [1251, 558] on icon "button" at bounding box center [1258, 556] width 14 height 14
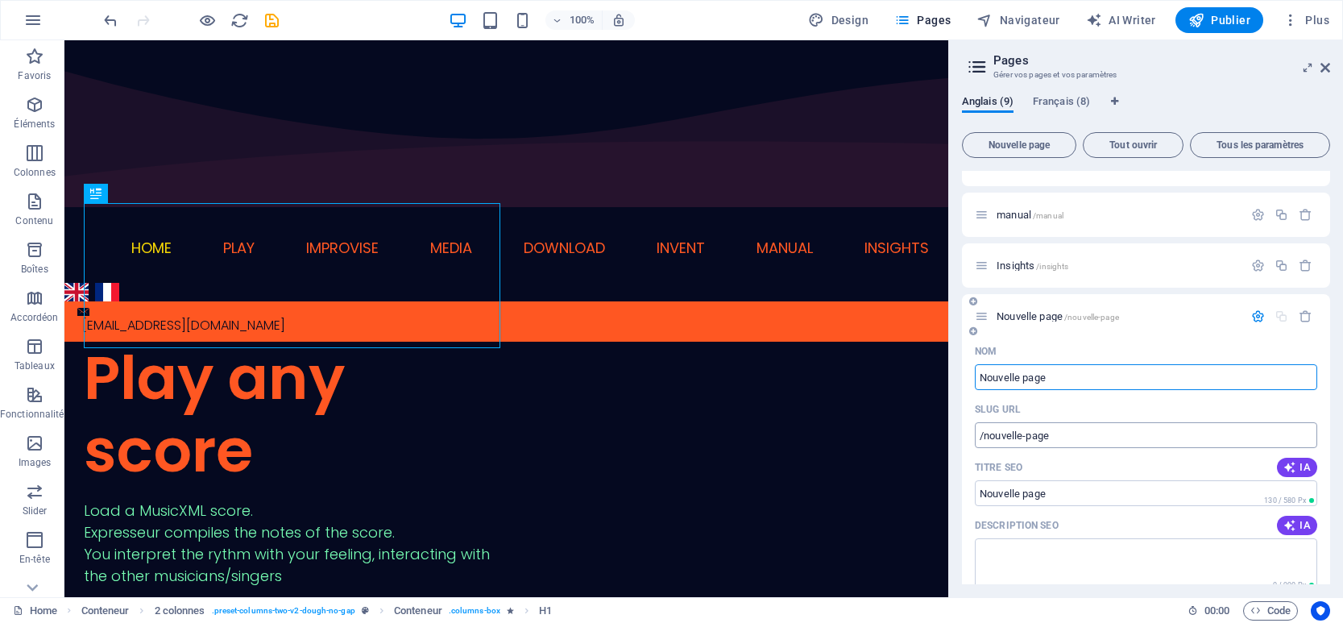
click at [1057, 437] on input "/nouvelle-page" at bounding box center [1146, 435] width 342 height 26
drag, startPoint x: 985, startPoint y: 433, endPoint x: 1061, endPoint y: 442, distance: 76.2
click at [1058, 442] on input "/nouvelle-page" at bounding box center [1146, 435] width 342 height 26
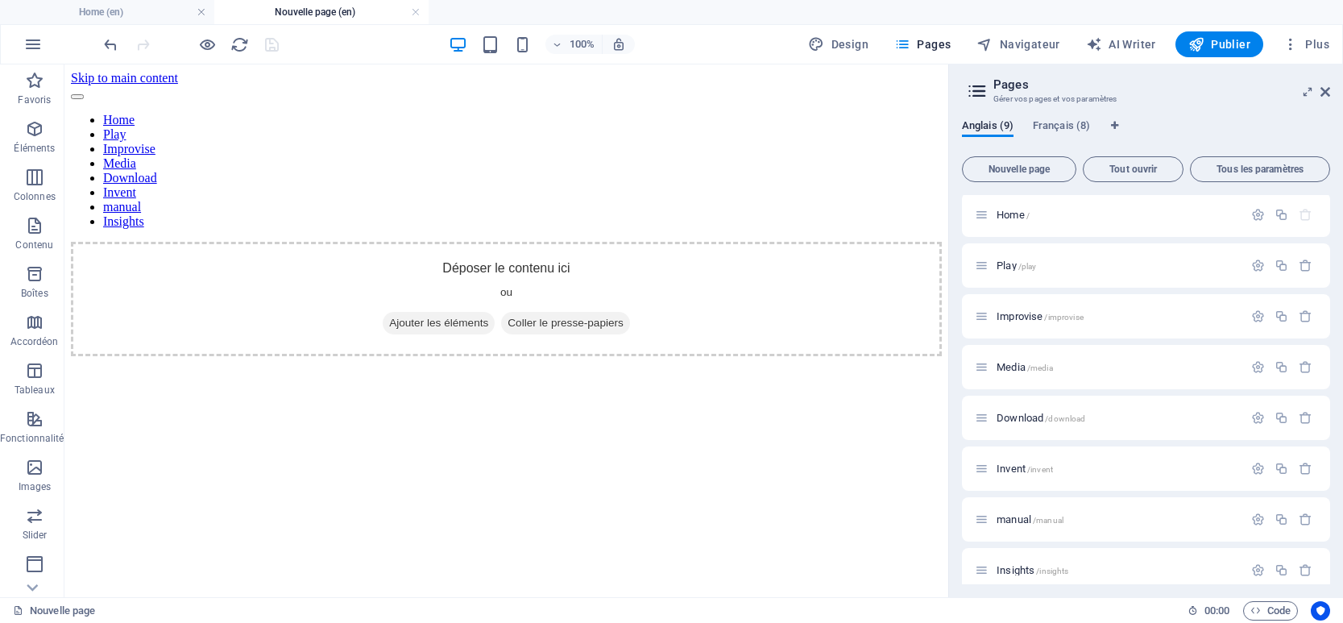
scroll to position [0, 0]
click at [148, 72] on icon at bounding box center [149, 74] width 9 height 17
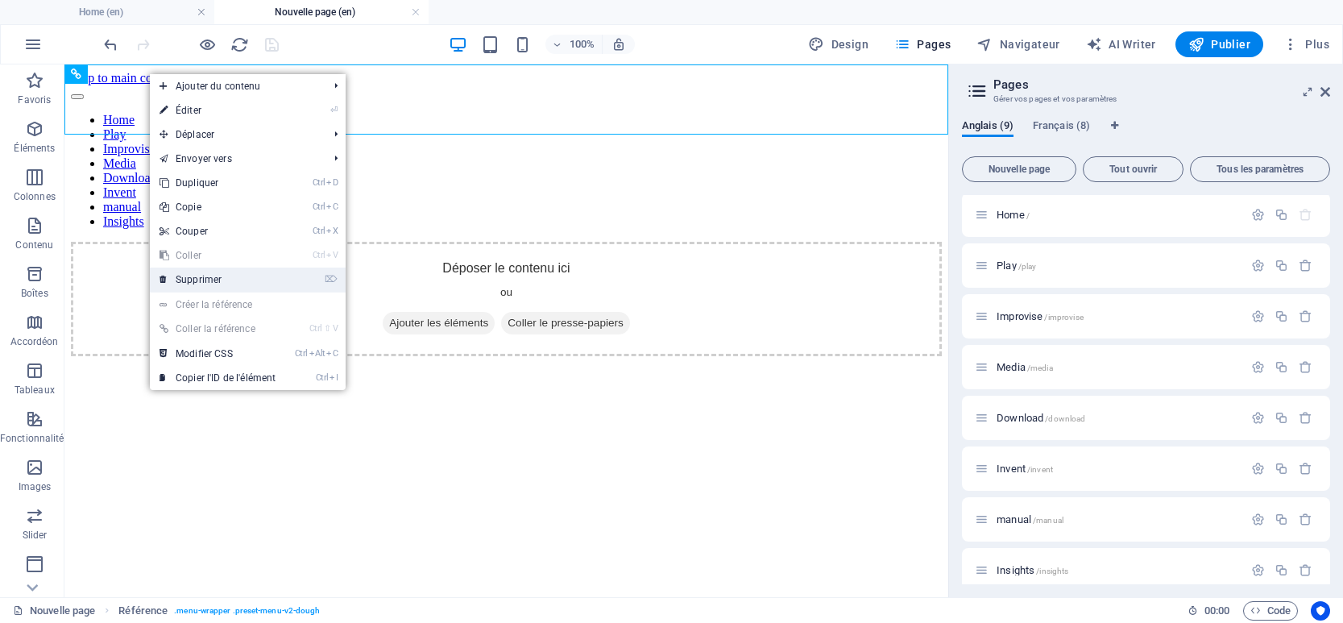
click at [213, 280] on link "⌦ Supprimer" at bounding box center [217, 279] width 135 height 24
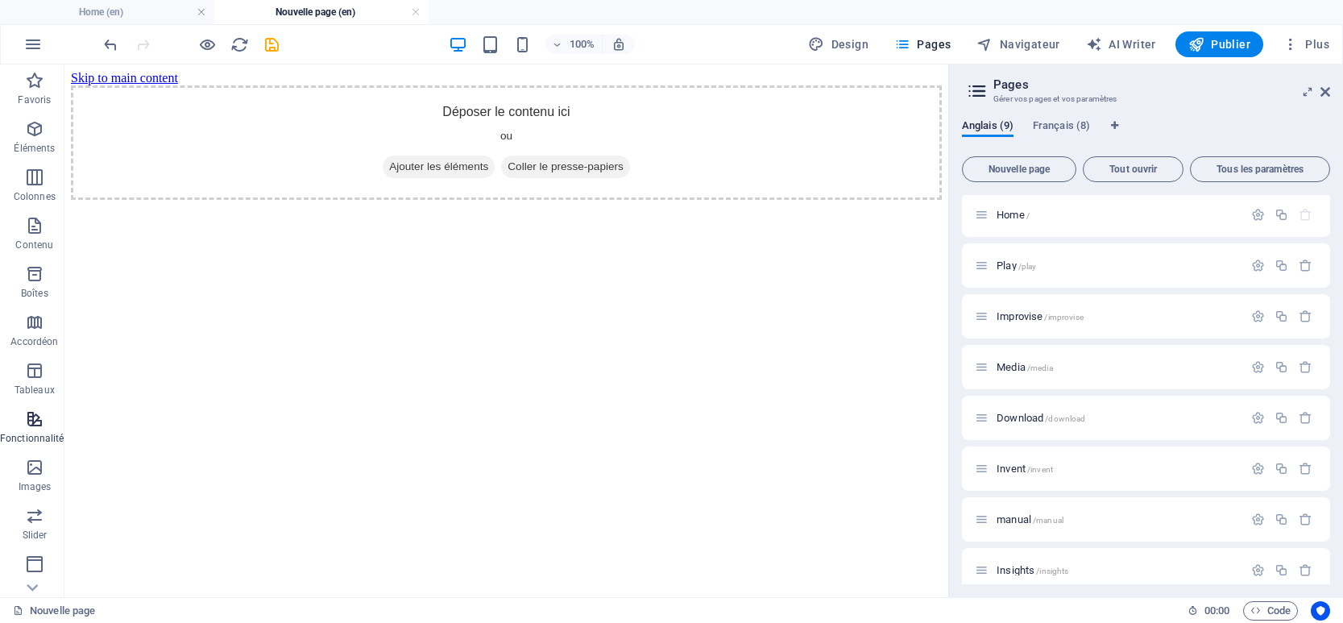
click at [31, 429] on span "Fonctionnalités" at bounding box center [34, 428] width 69 height 39
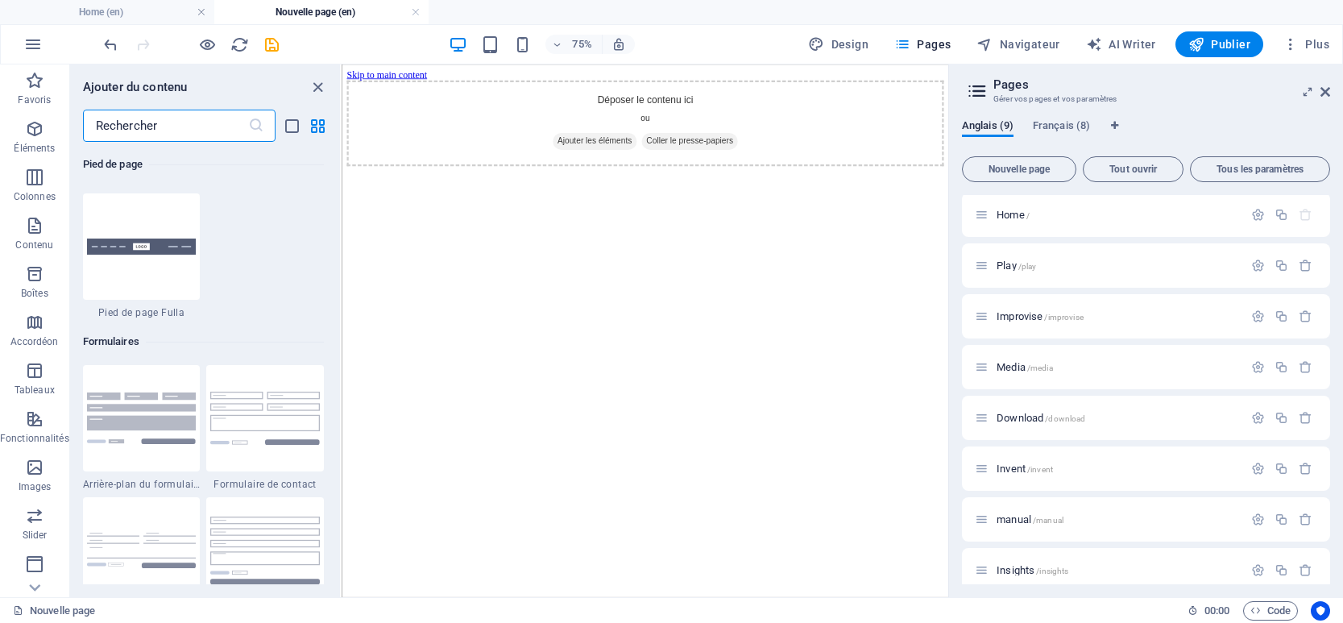
scroll to position [11676, 0]
